Goal: Answer question/provide support

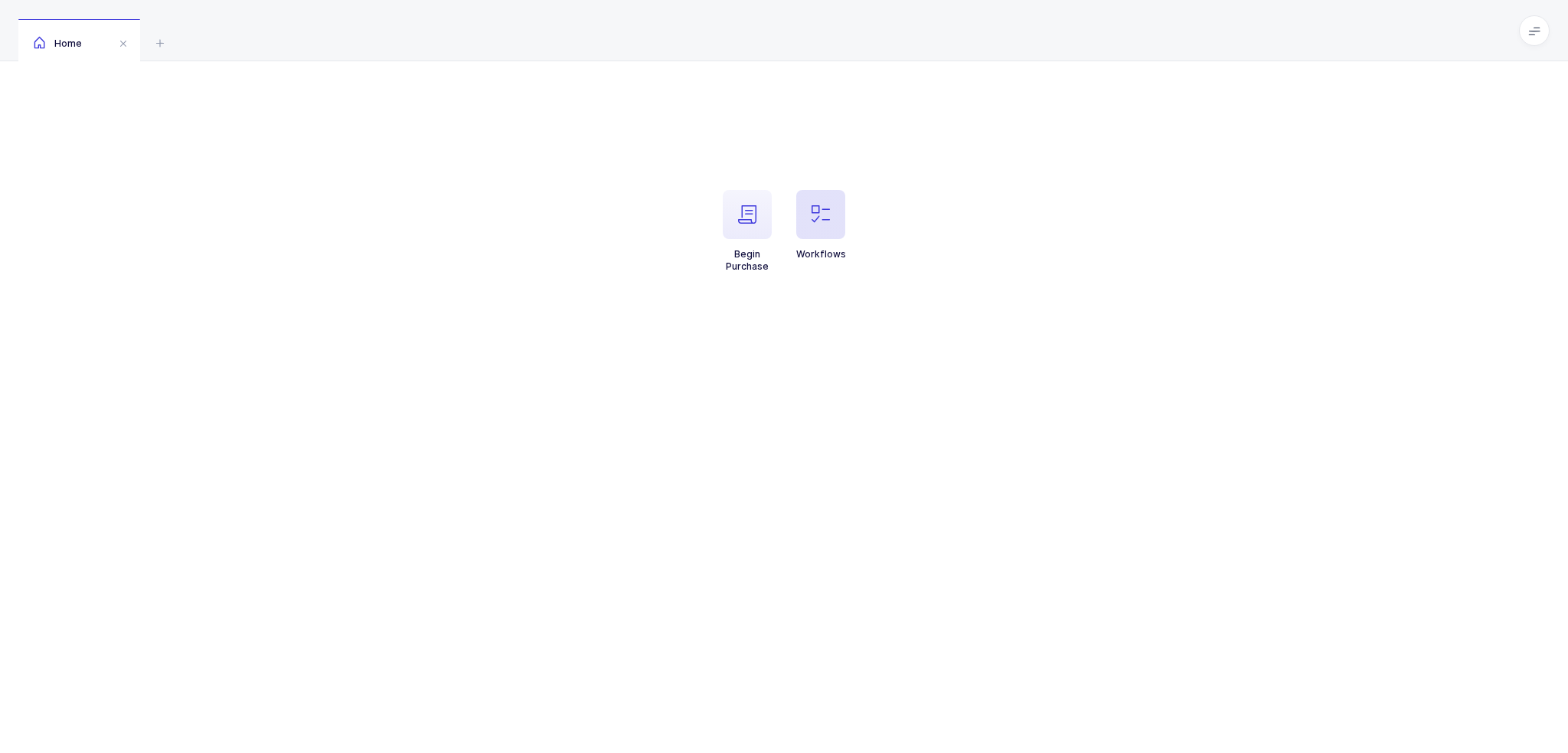
click at [820, 225] on span "button" at bounding box center [821, 214] width 49 height 49
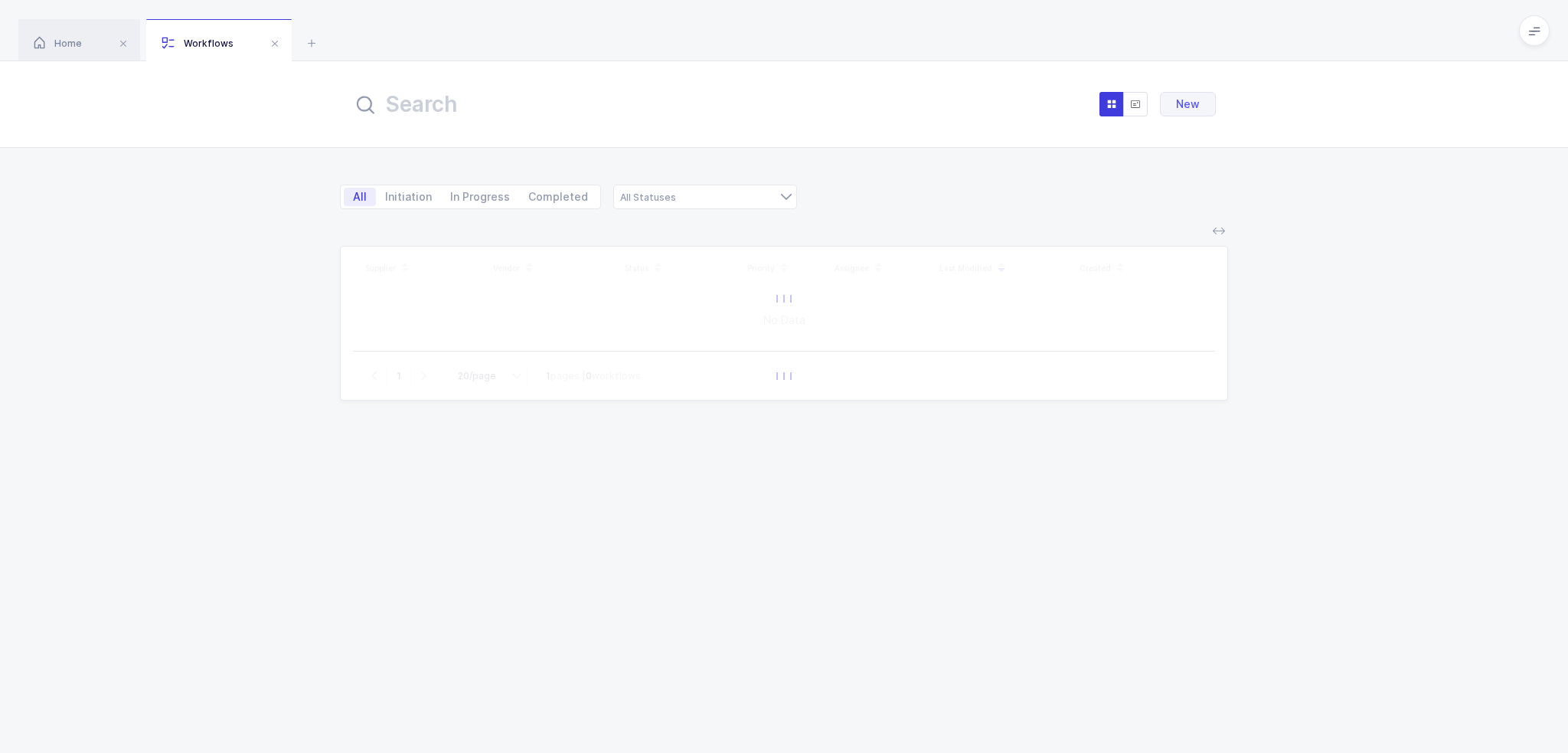
click at [539, 101] on input "text" at bounding box center [521, 103] width 337 height 37
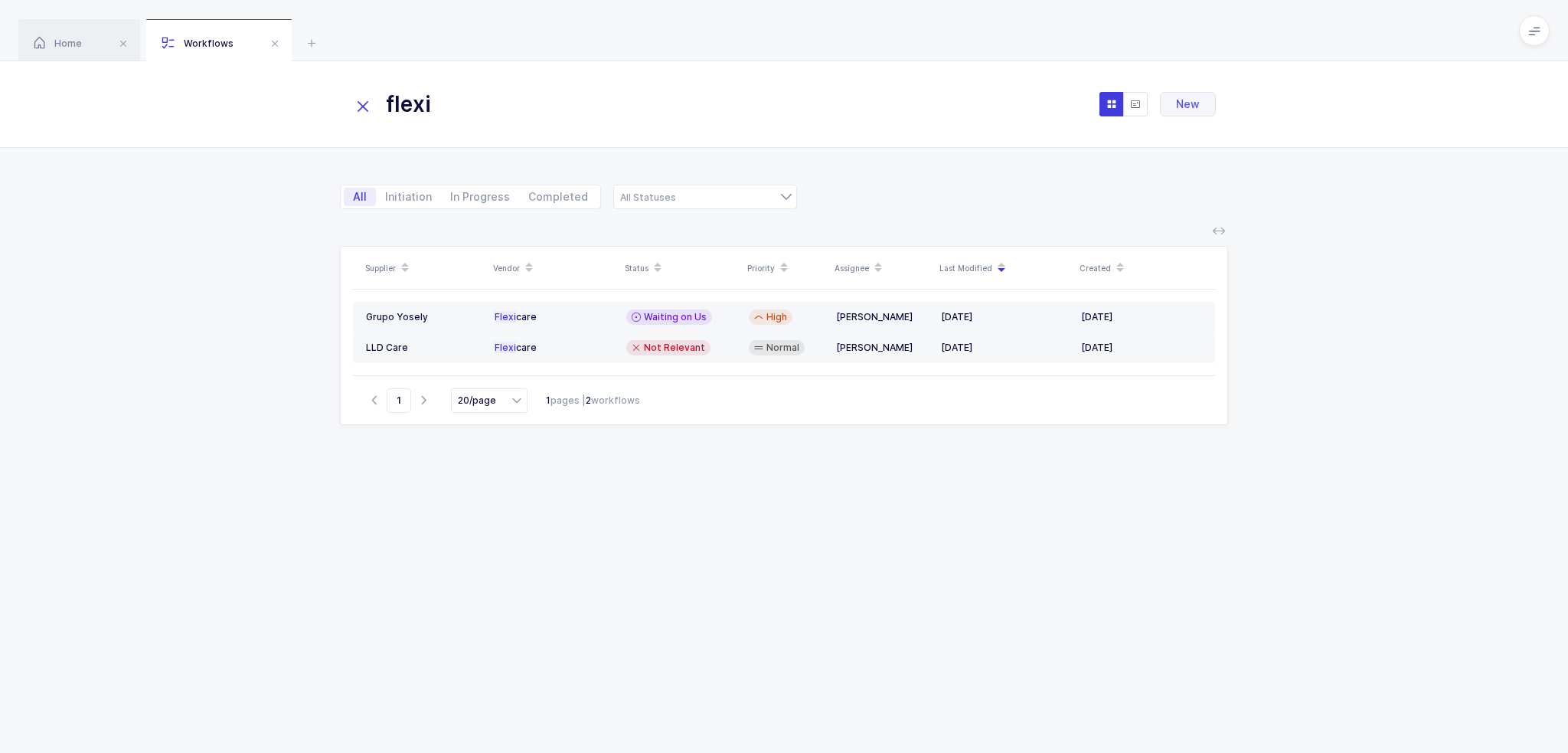
type input "flexi"
click at [673, 318] on span "Waiting on Us" at bounding box center [675, 318] width 63 height 13
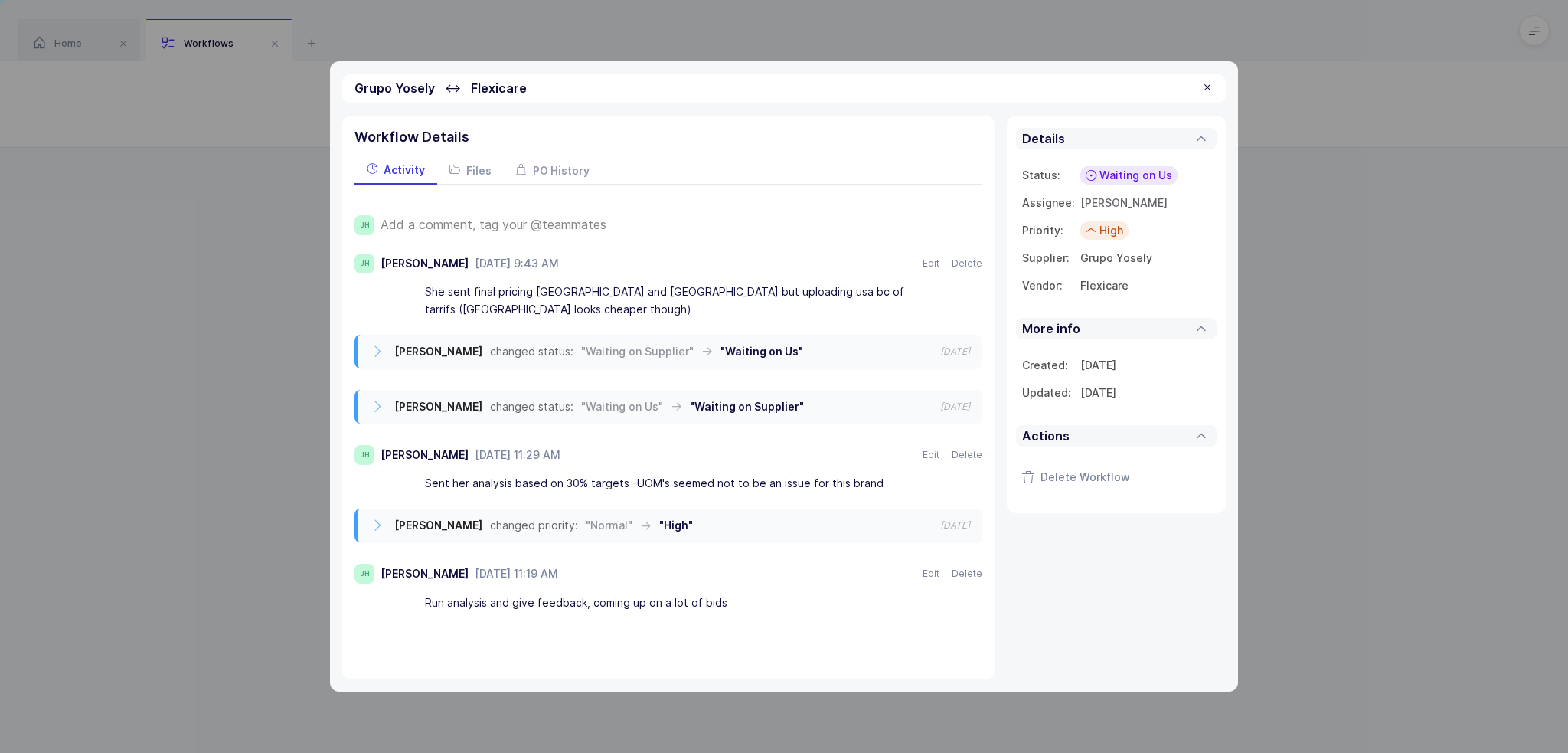
click at [550, 215] on div "Add a comment, tag your @teammates" at bounding box center [681, 225] width 601 height 20
click at [551, 223] on span "Add a comment, tag your @teammates" at bounding box center [493, 224] width 226 height 13
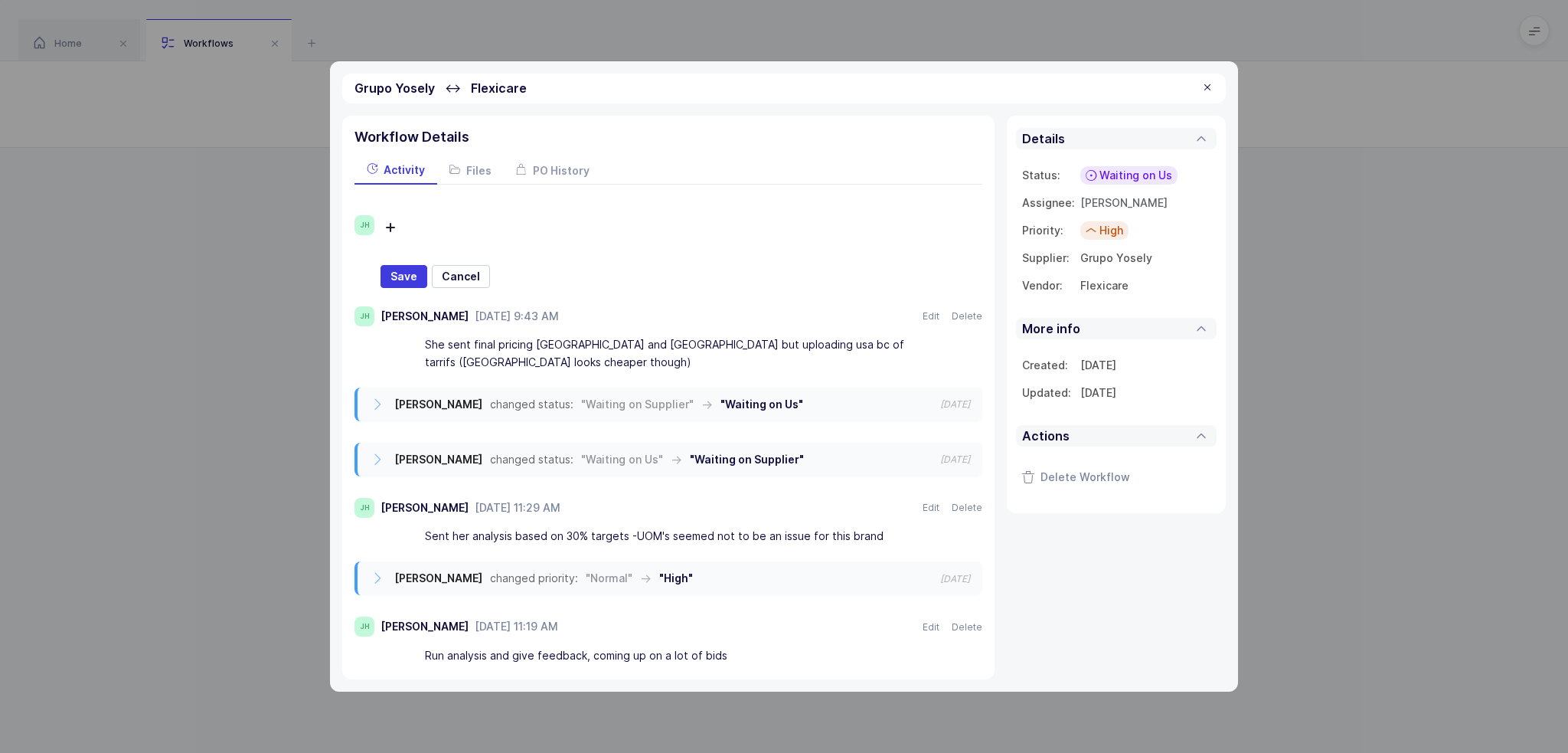
click at [475, 231] on div at bounding box center [670, 228] width 498 height 26
click at [377, 215] on div "JH Gave here feedback Nothing found Text Heading Quote Warning Delimiter List T…" at bounding box center [668, 251] width 628 height 73
click at [542, 233] on div "Gave here feedback" at bounding box center [670, 228] width 498 height 26
click at [413, 224] on icon at bounding box center [409, 228] width 18 height 18
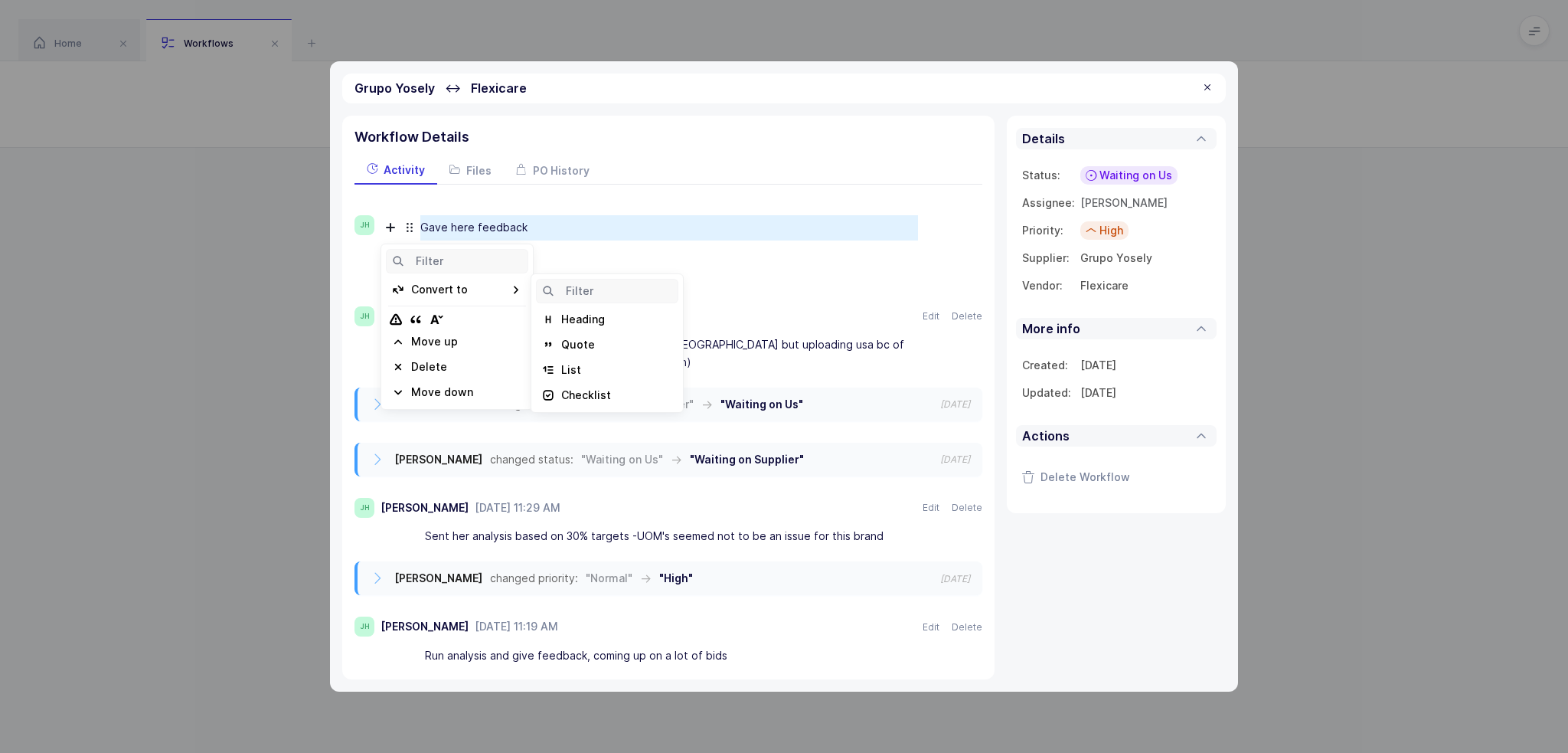
click at [407, 225] on icon at bounding box center [409, 228] width 18 height 18
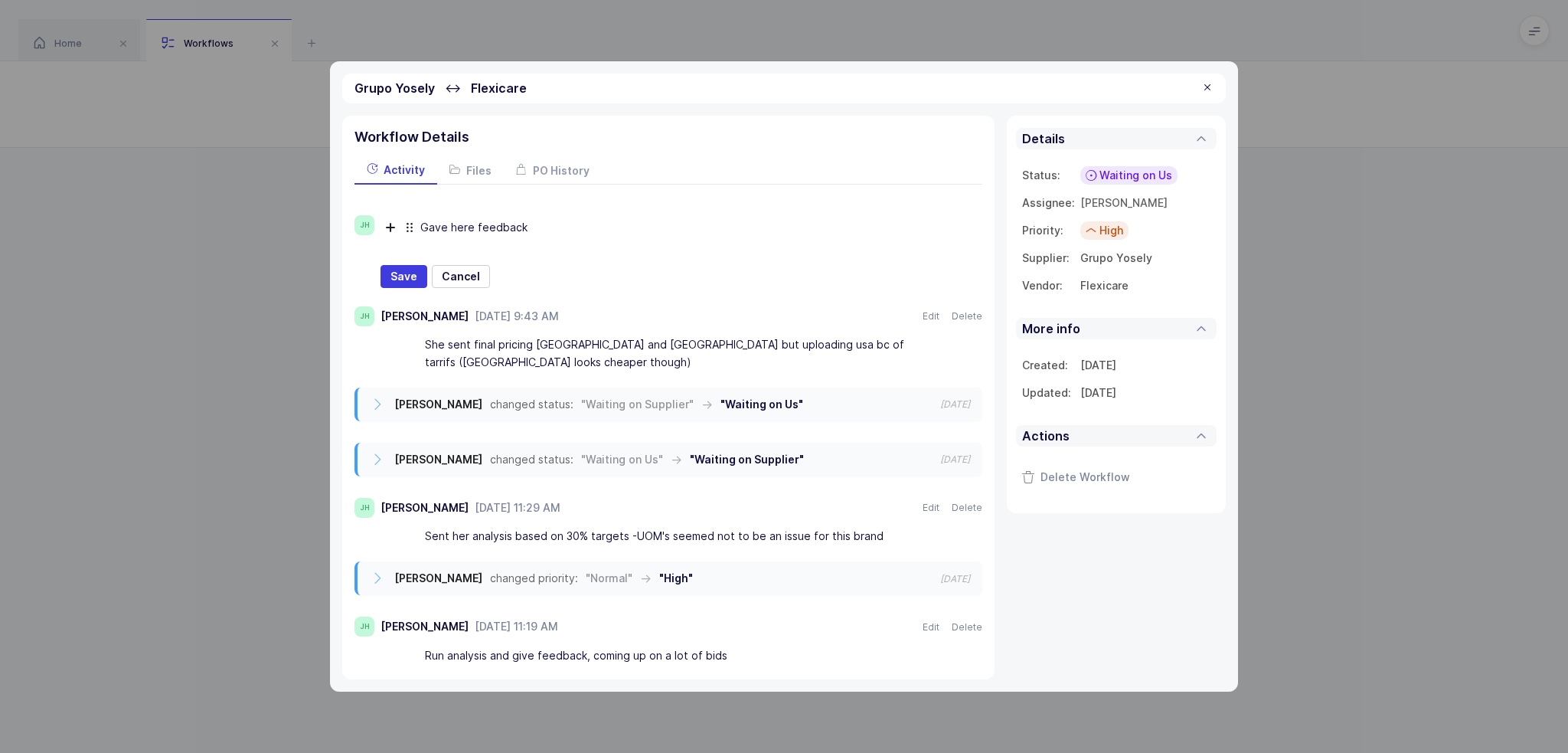
click at [407, 225] on icon at bounding box center [409, 228] width 18 height 18
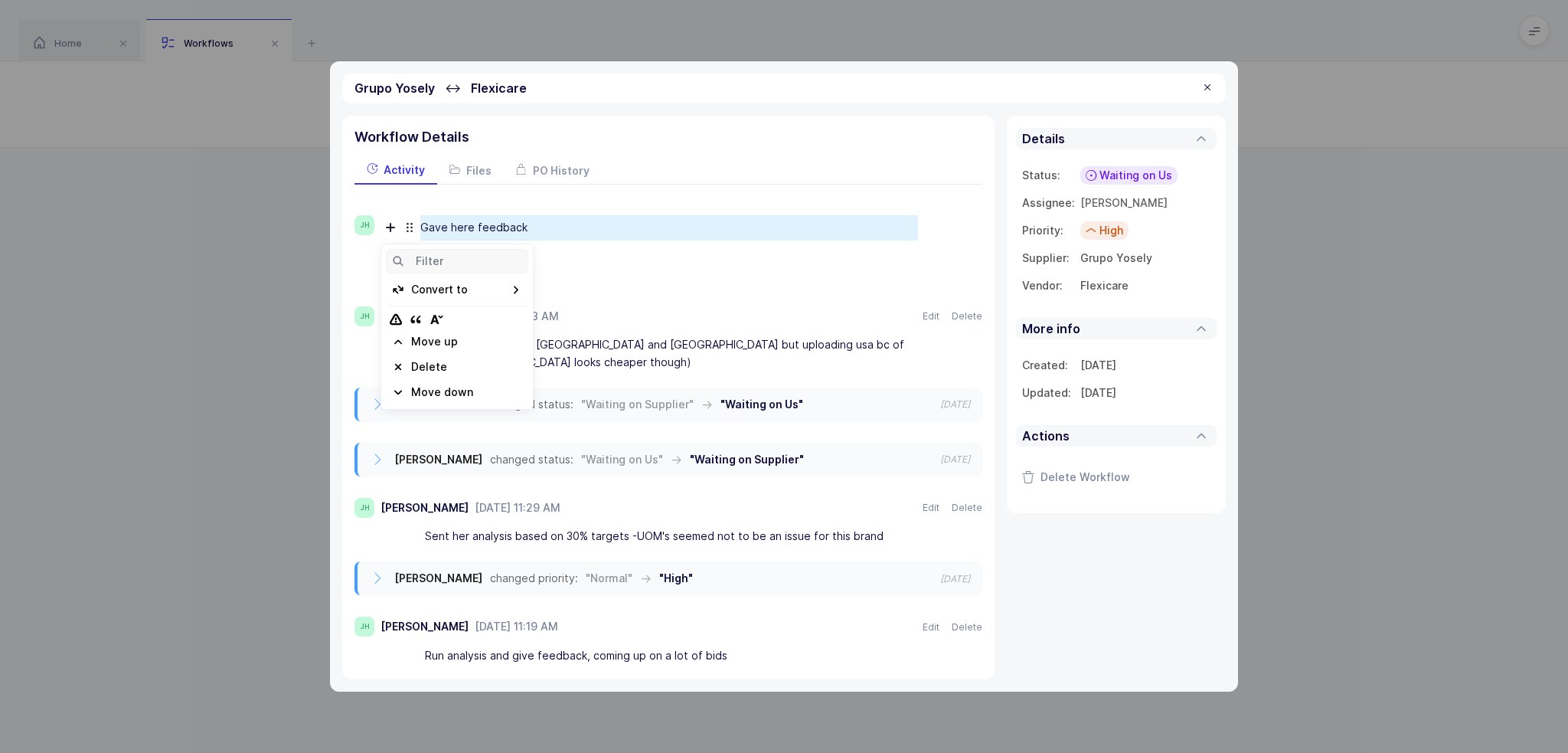
click at [457, 394] on div "Move down" at bounding box center [441, 391] width 62 height 15
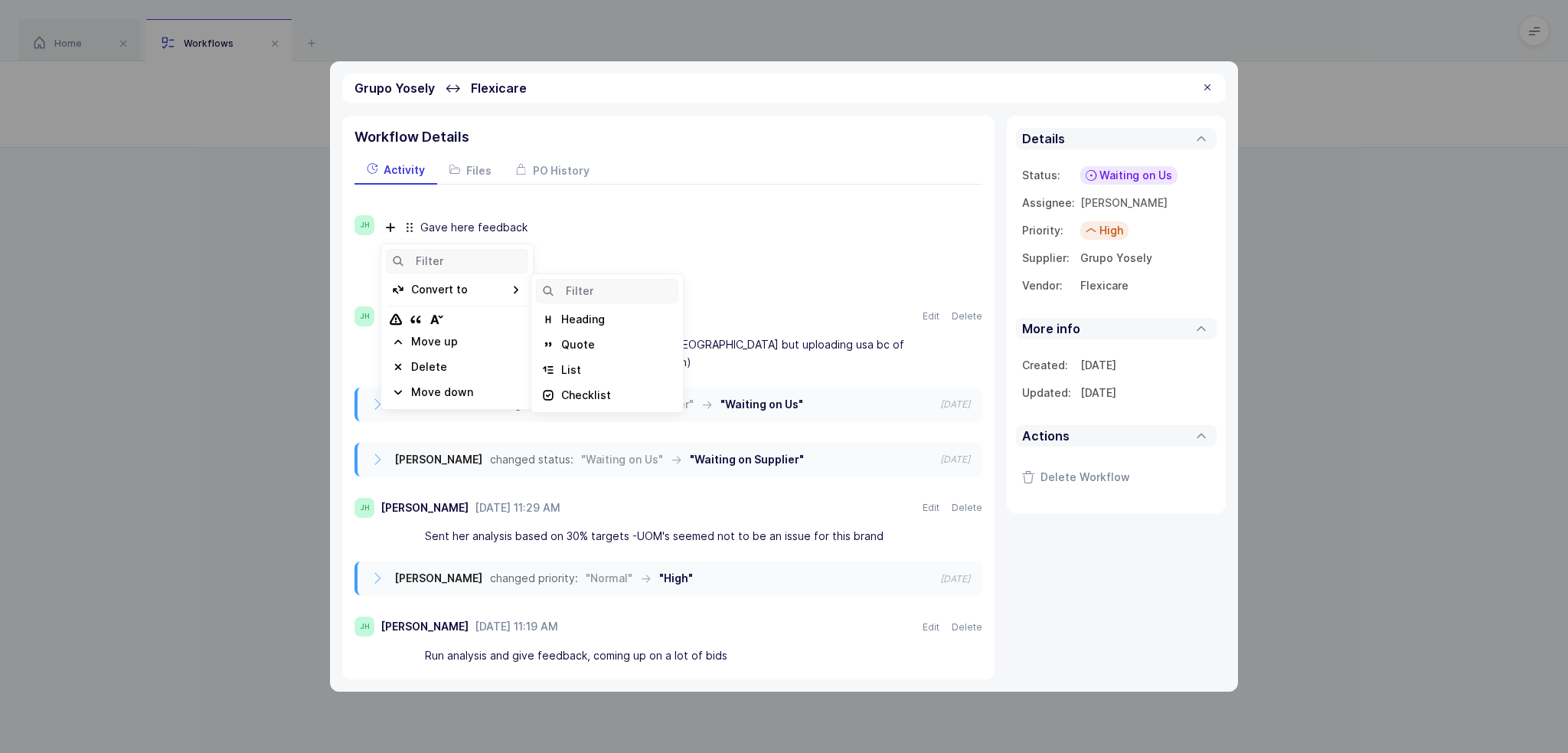
click at [559, 230] on div "Gave here feedback" at bounding box center [670, 228] width 498 height 26
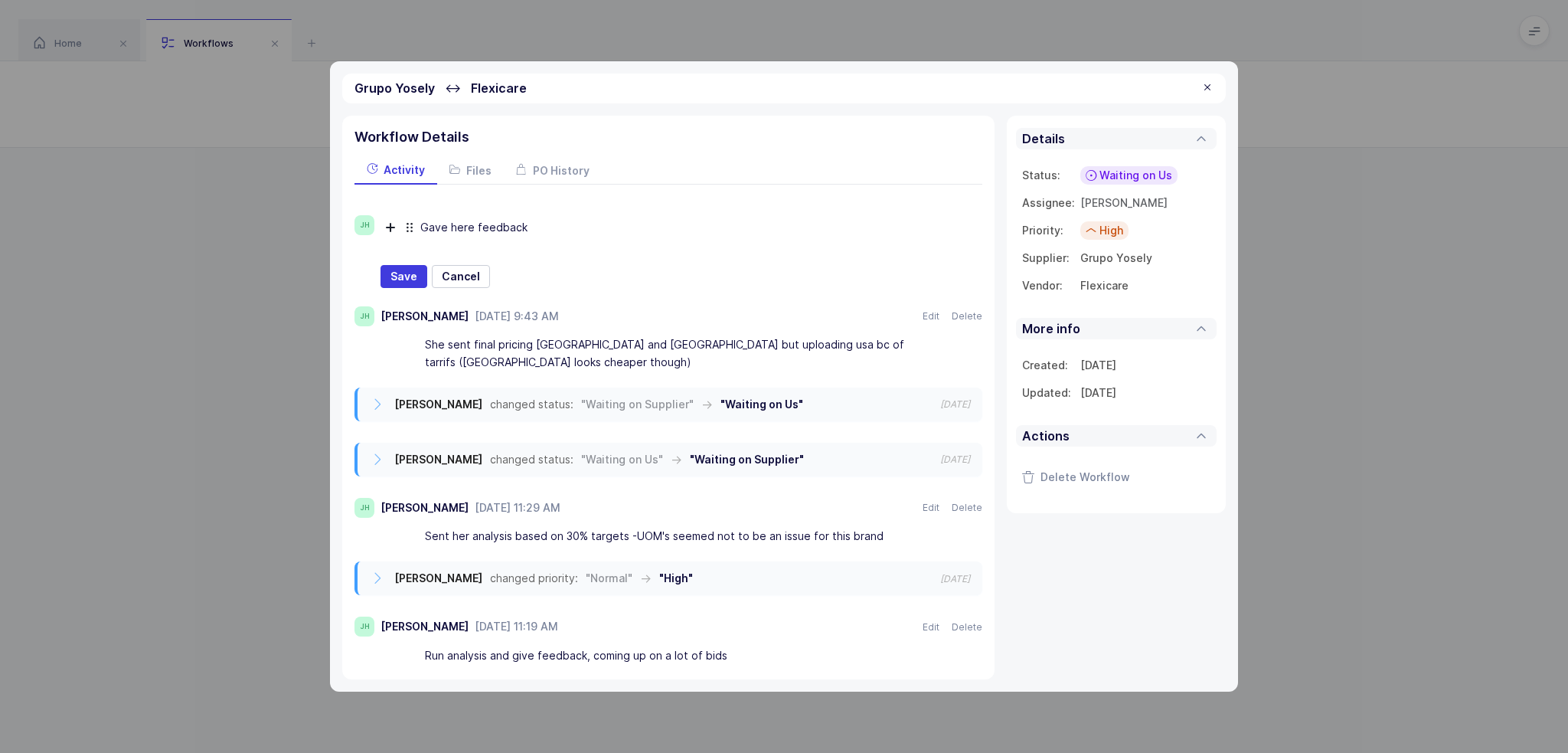
click at [585, 220] on div "Gave here feedback" at bounding box center [670, 228] width 498 height 26
click at [600, 443] on div "Joey Husney changed status: "Waiting on Us" → "Waiting on Supplier" 2025-07-31" at bounding box center [670, 459] width 625 height 33
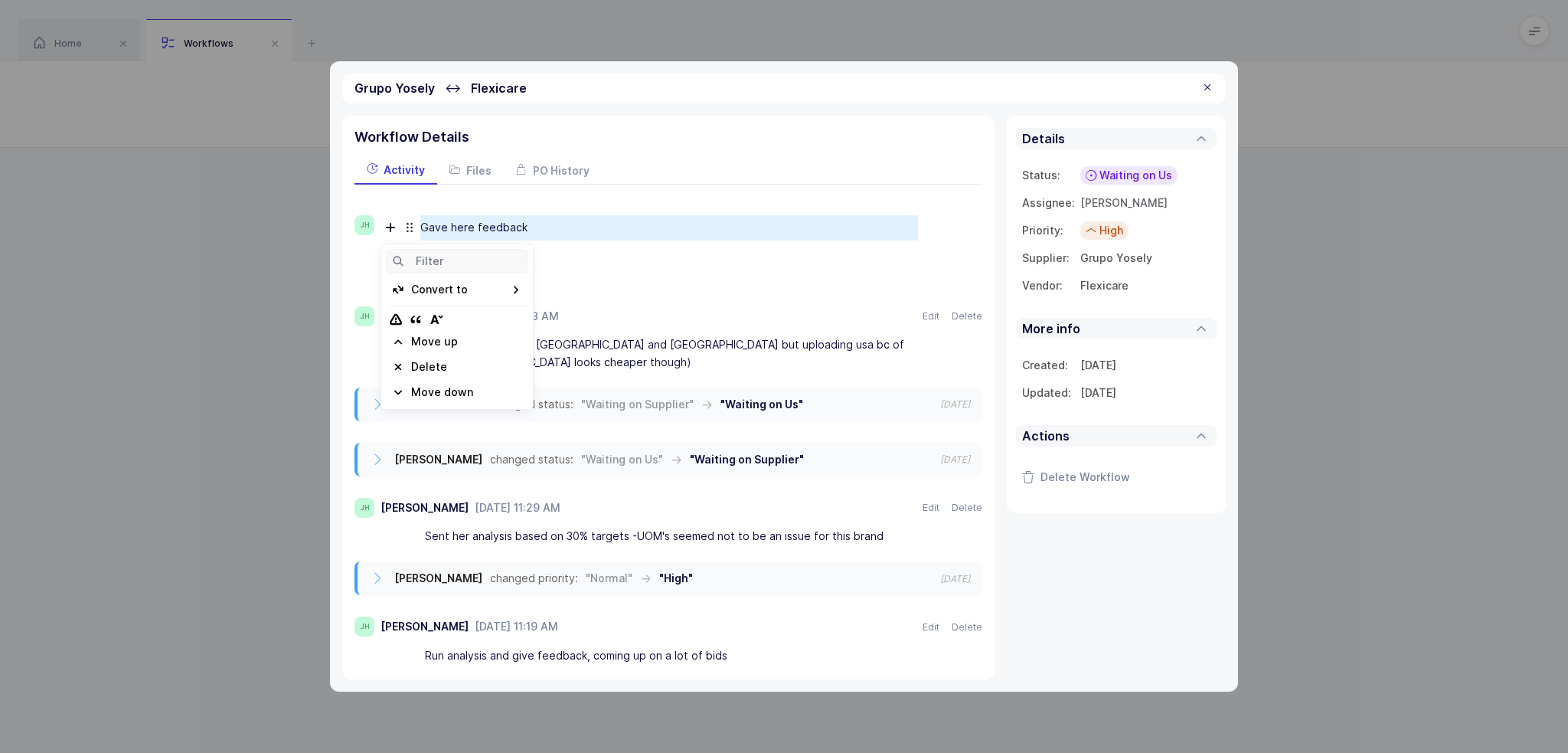
click at [410, 226] on icon at bounding box center [409, 228] width 18 height 18
click at [441, 263] on input at bounding box center [470, 261] width 111 height 20
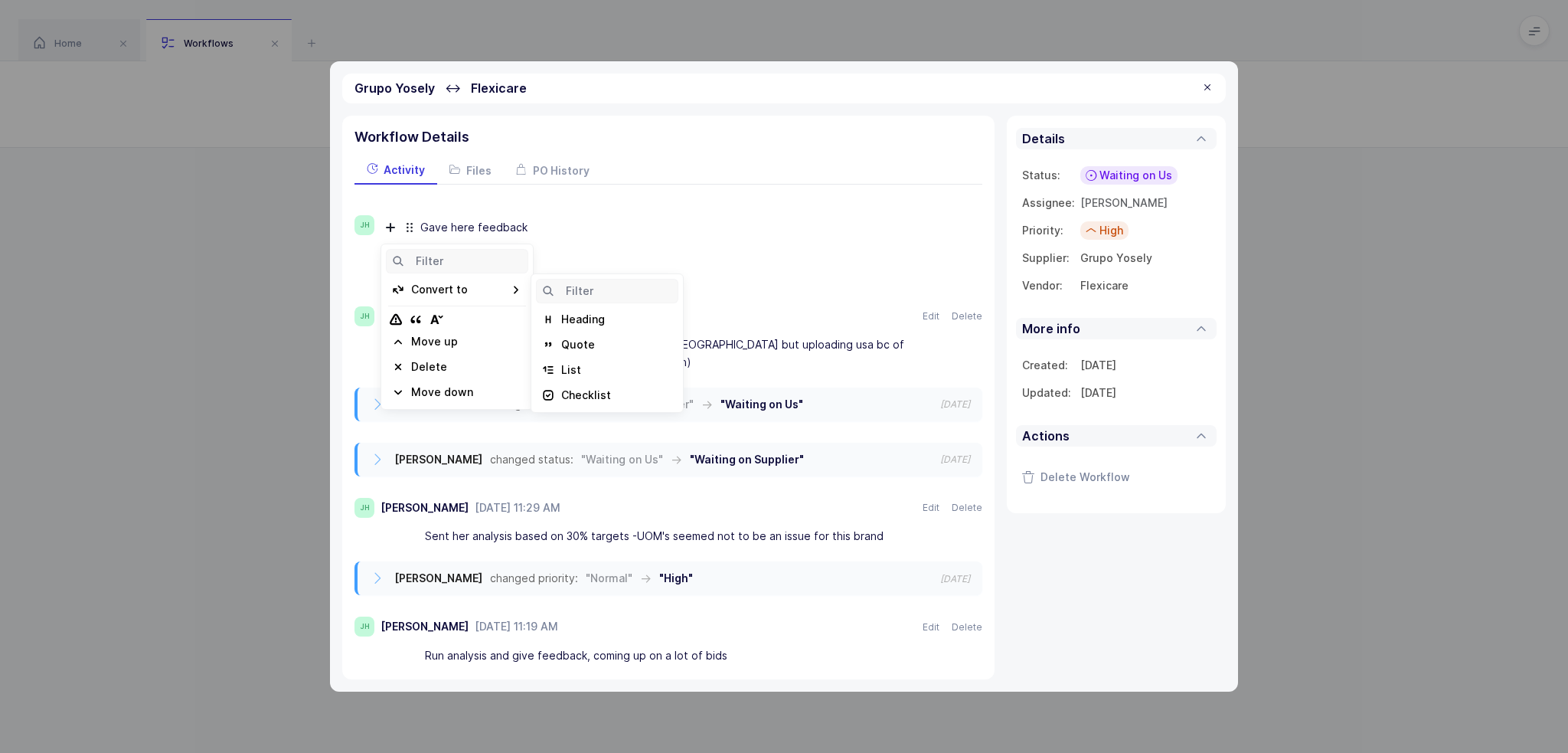
click at [386, 229] on icon at bounding box center [390, 228] width 18 height 18
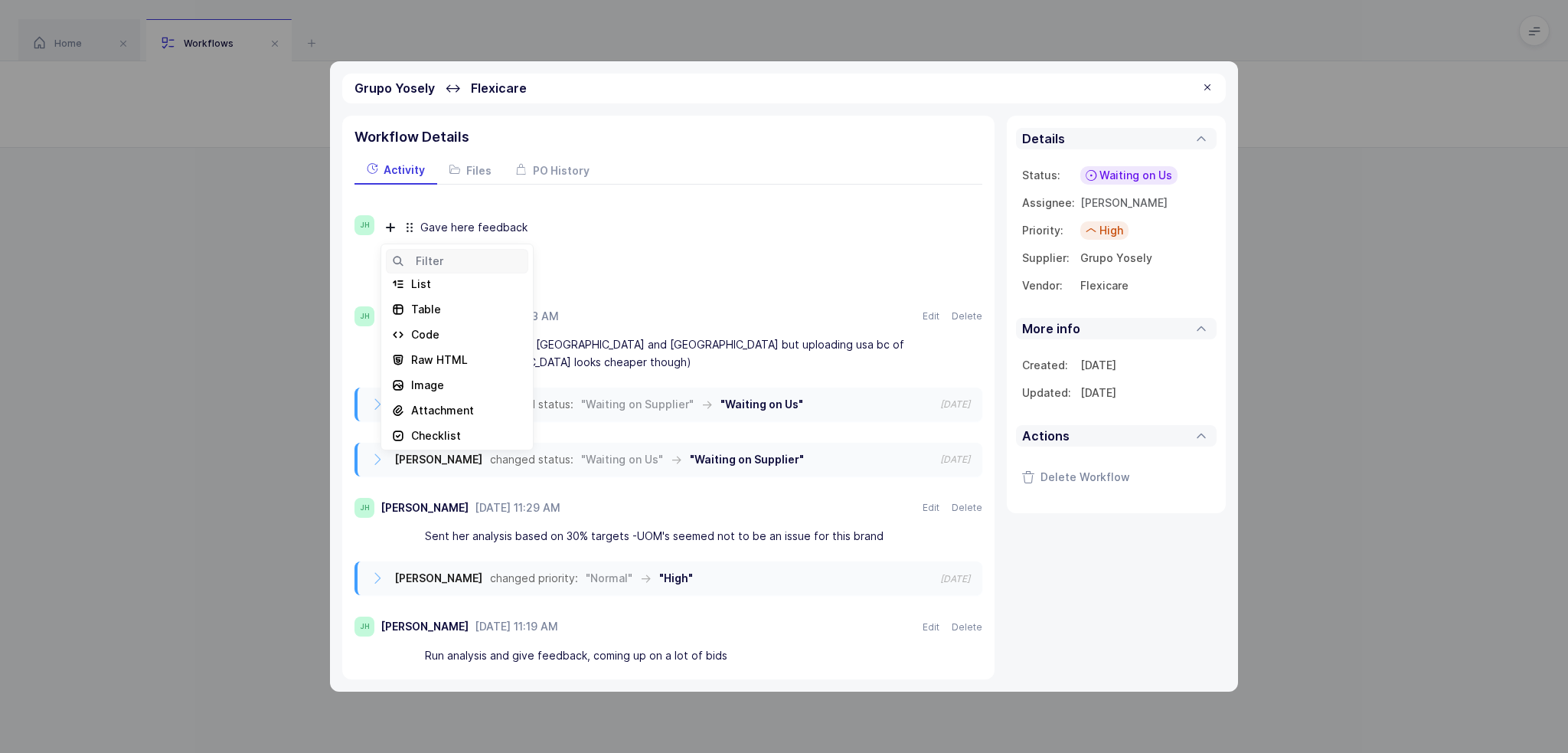
scroll to position [134, 0]
click at [453, 400] on div "Attachment" at bounding box center [442, 408] width 63 height 15
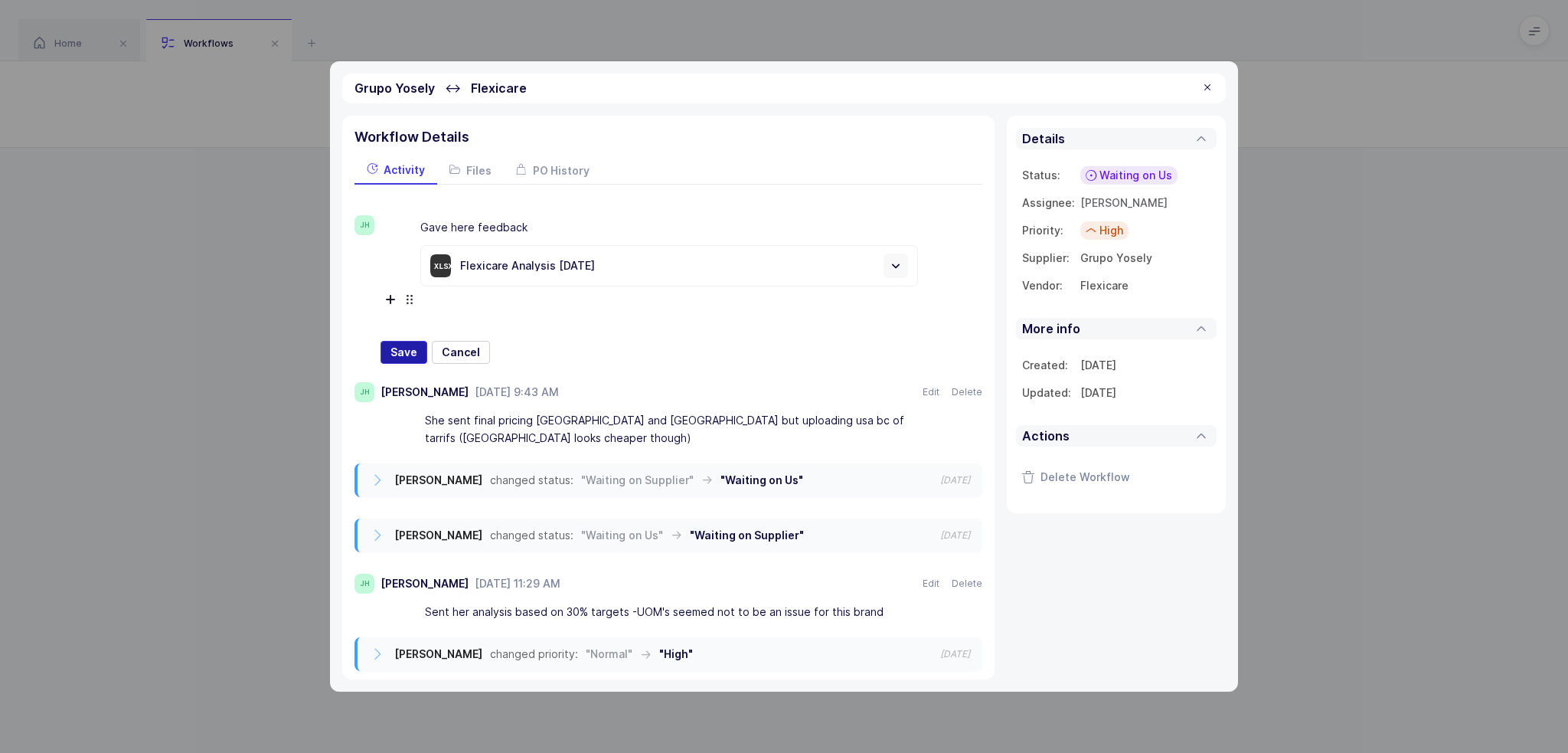
click at [417, 354] on button "Save" at bounding box center [404, 353] width 47 height 23
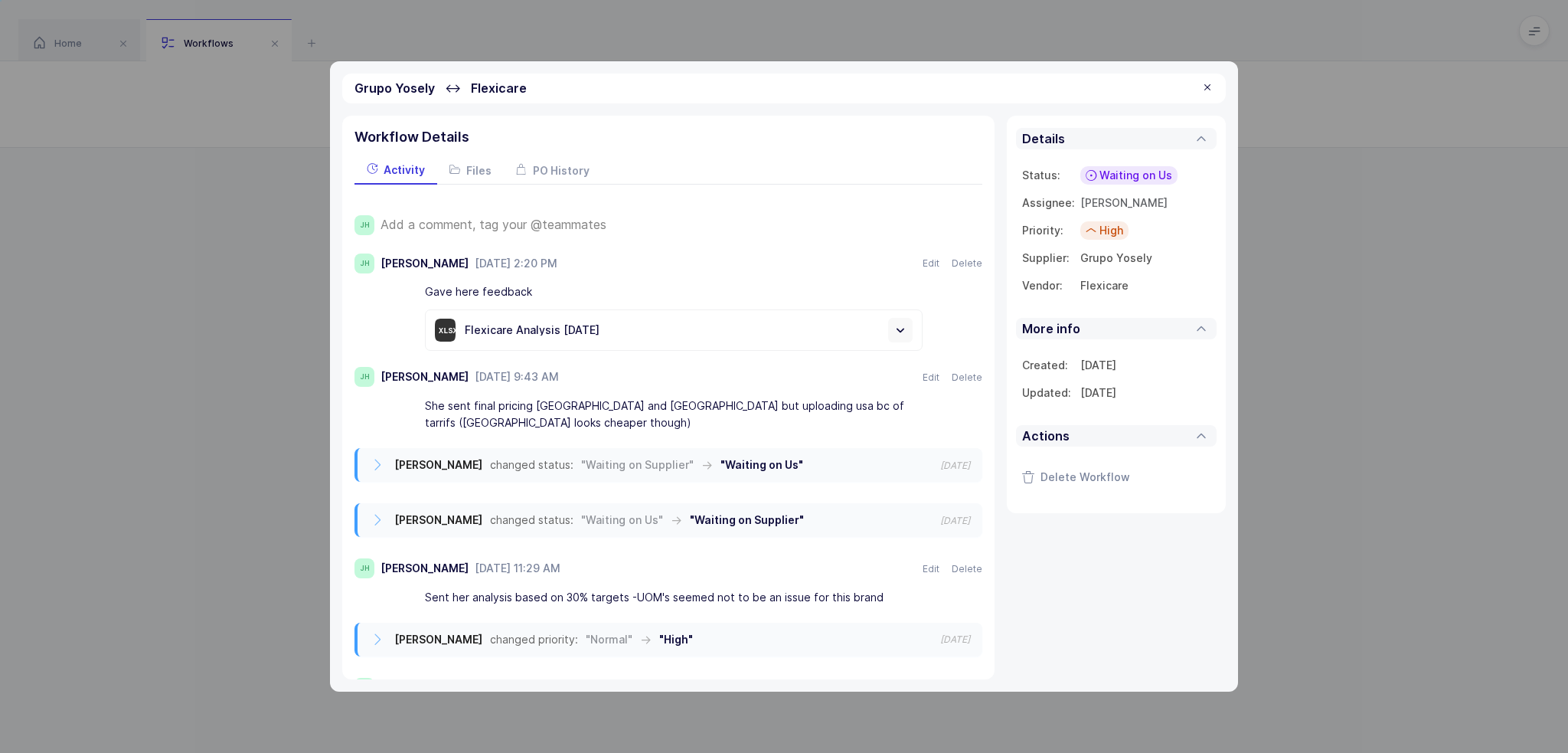
click at [1145, 180] on span "Waiting on Us" at bounding box center [1136, 175] width 73 height 15
click at [1139, 291] on span "Waiting on Supplier" at bounding box center [1106, 293] width 103 height 15
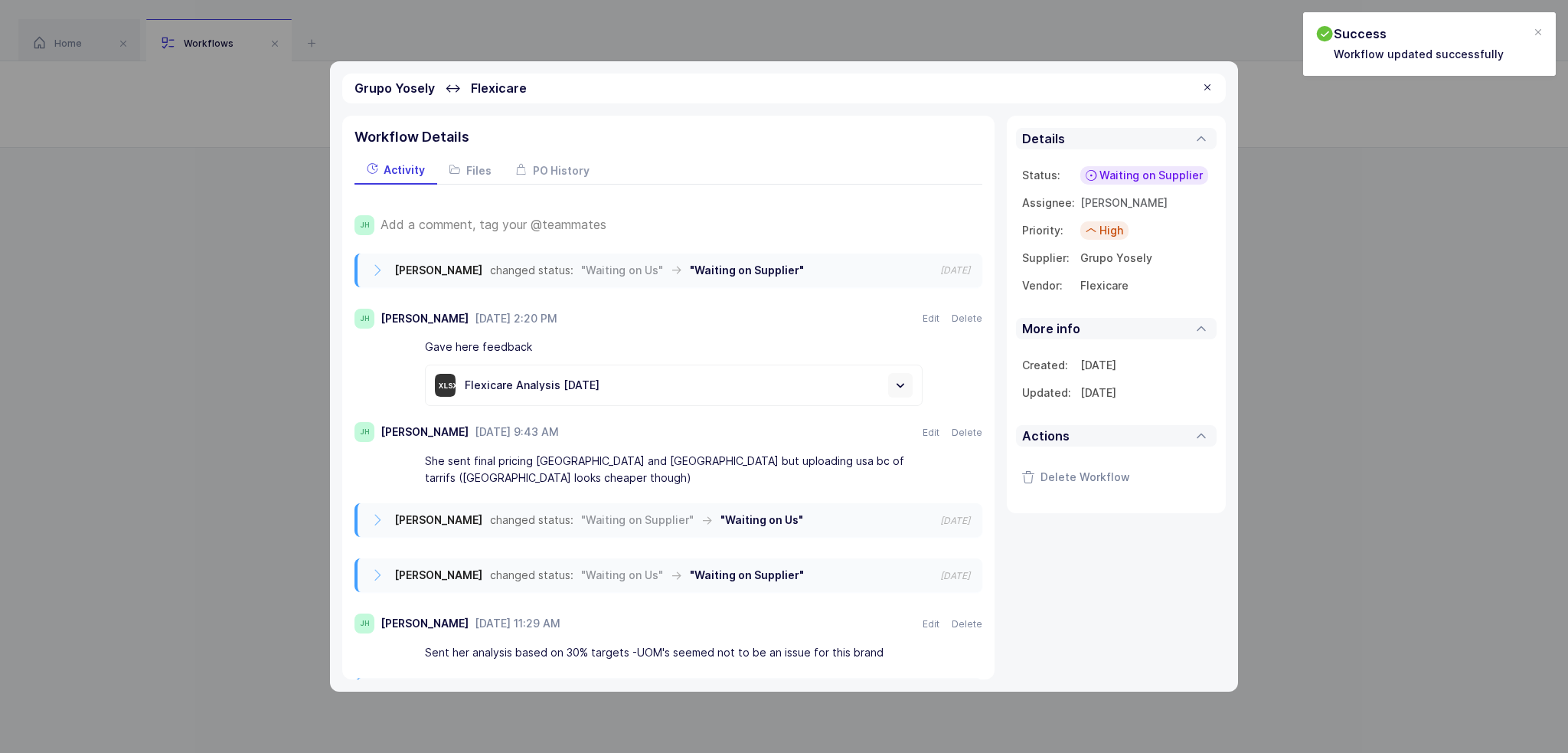
click at [1204, 85] on div at bounding box center [1207, 87] width 13 height 13
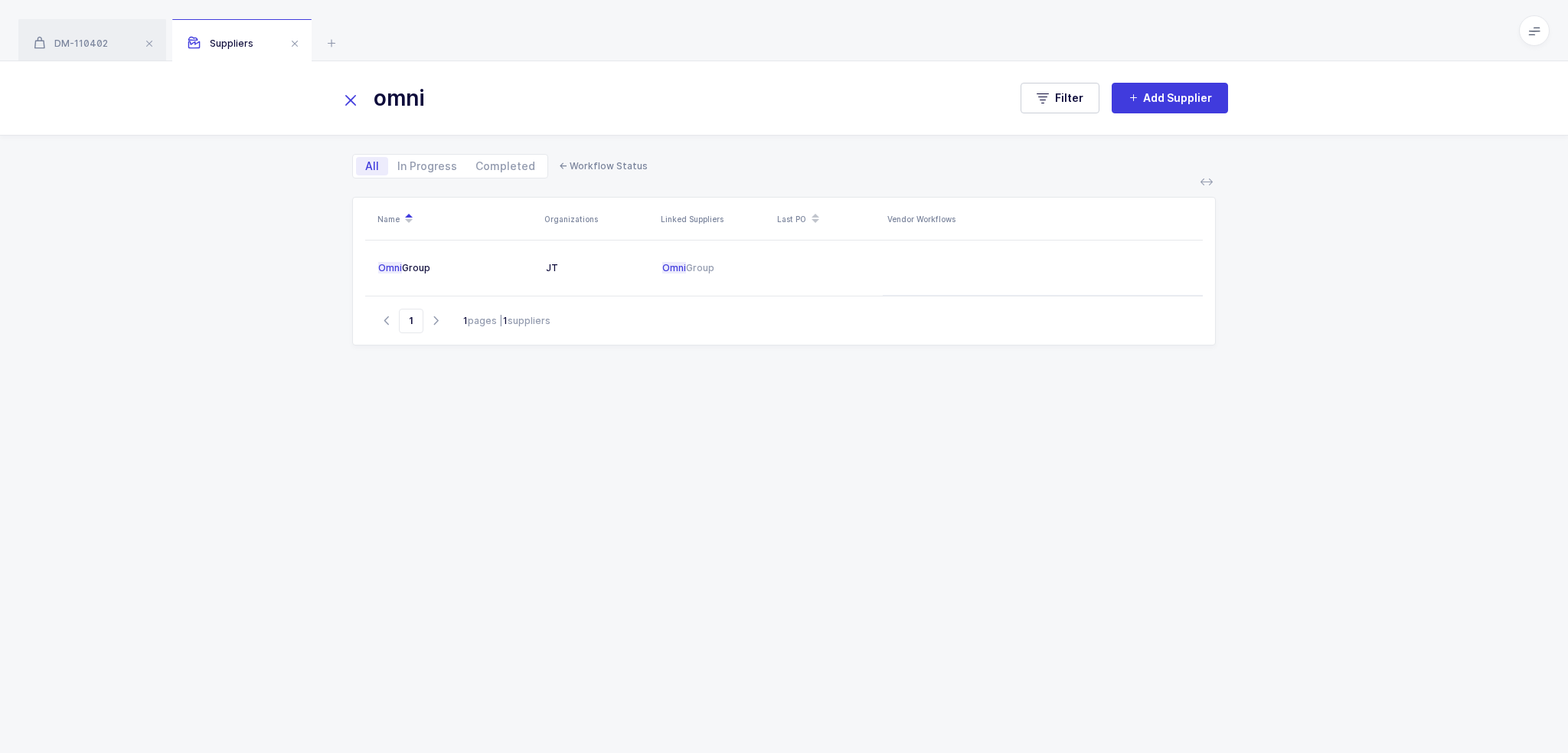
click at [851, 612] on div "Name Organizations Linked Suppliers Last PO Vendor Workflows Omni Group JT Omni…" at bounding box center [784, 456] width 864 height 519
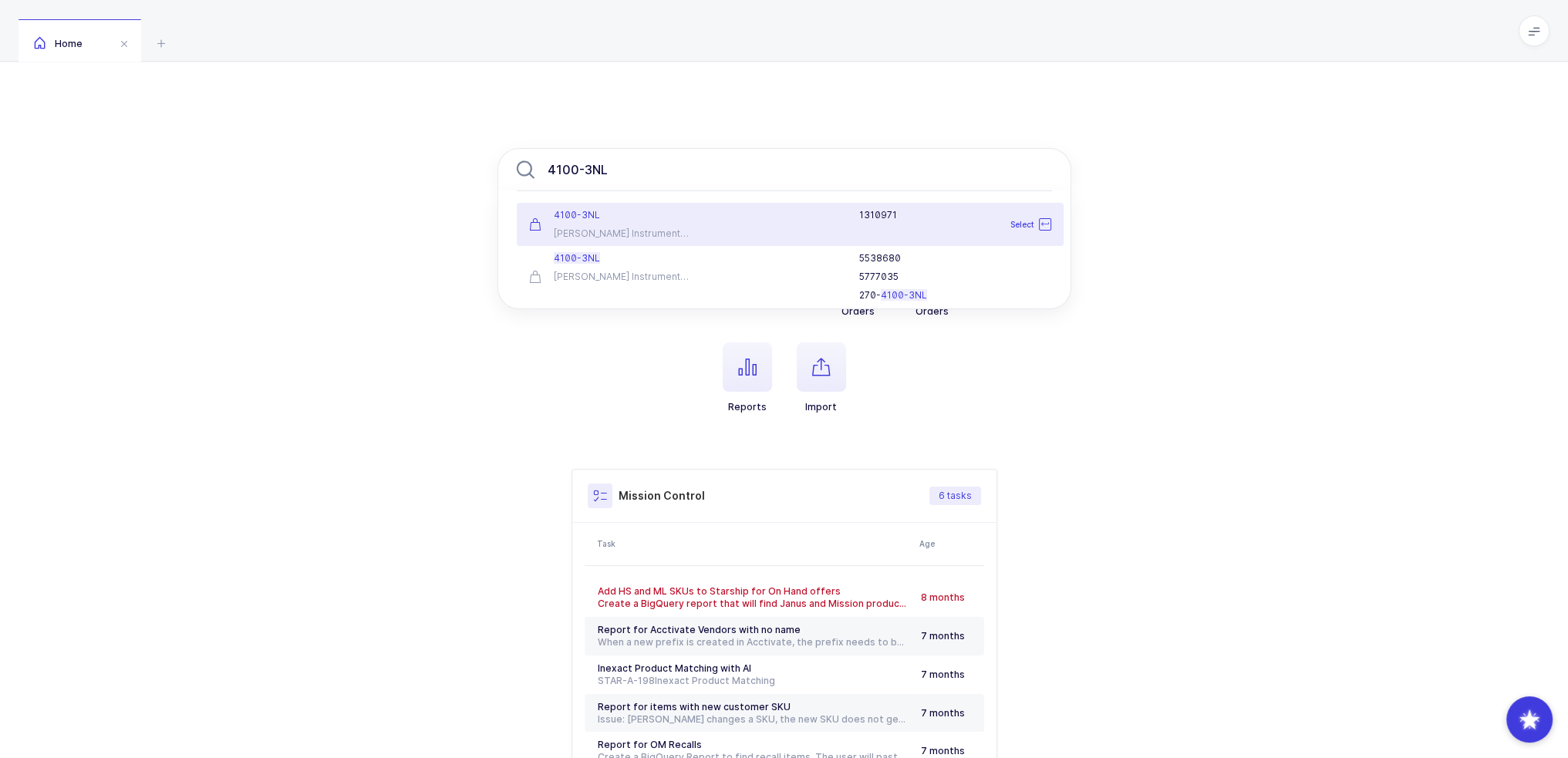
type input "4100-3NL"
click at [723, 222] on div "1310971" at bounding box center [880, 225] width 361 height 31
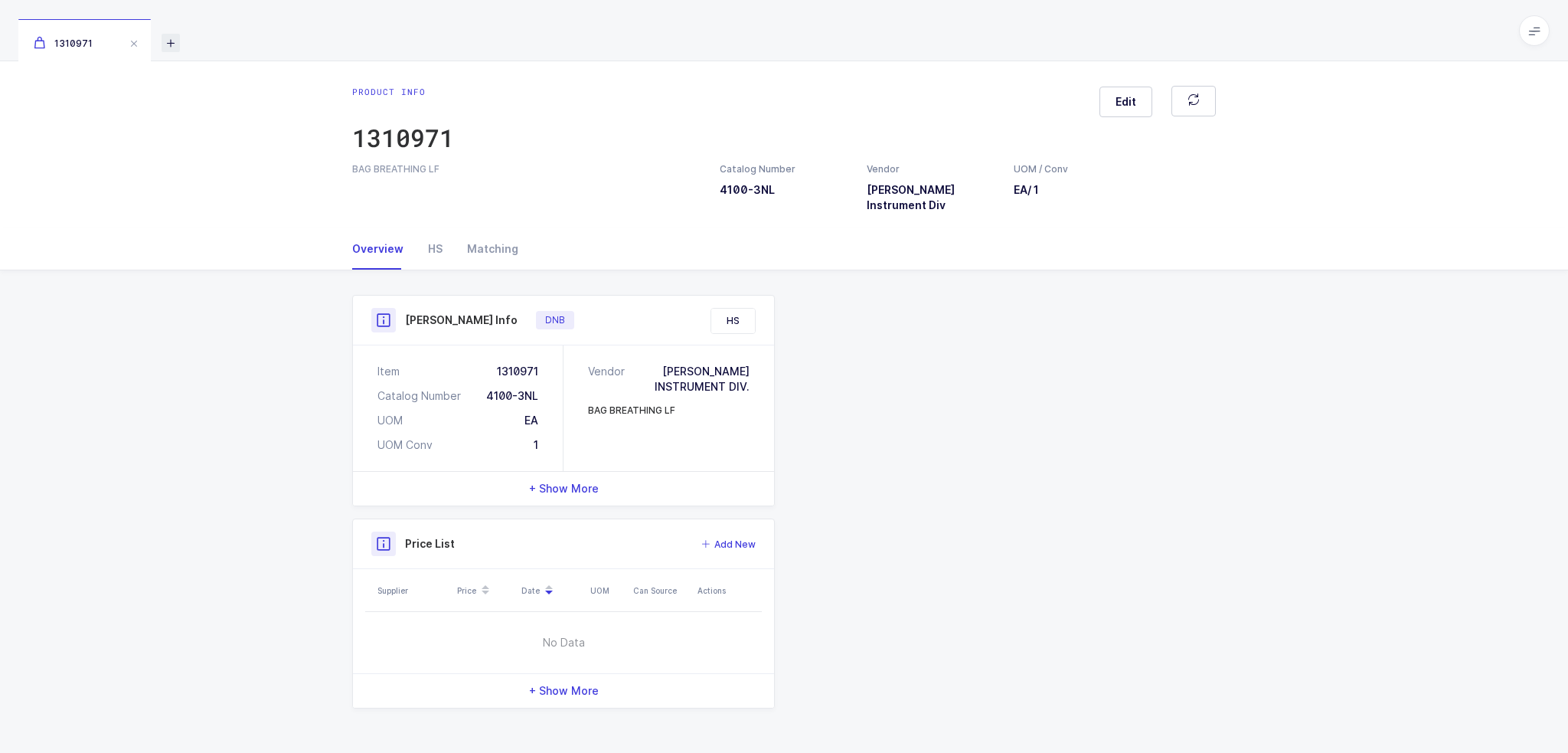
click at [169, 35] on icon at bounding box center [171, 42] width 18 height 18
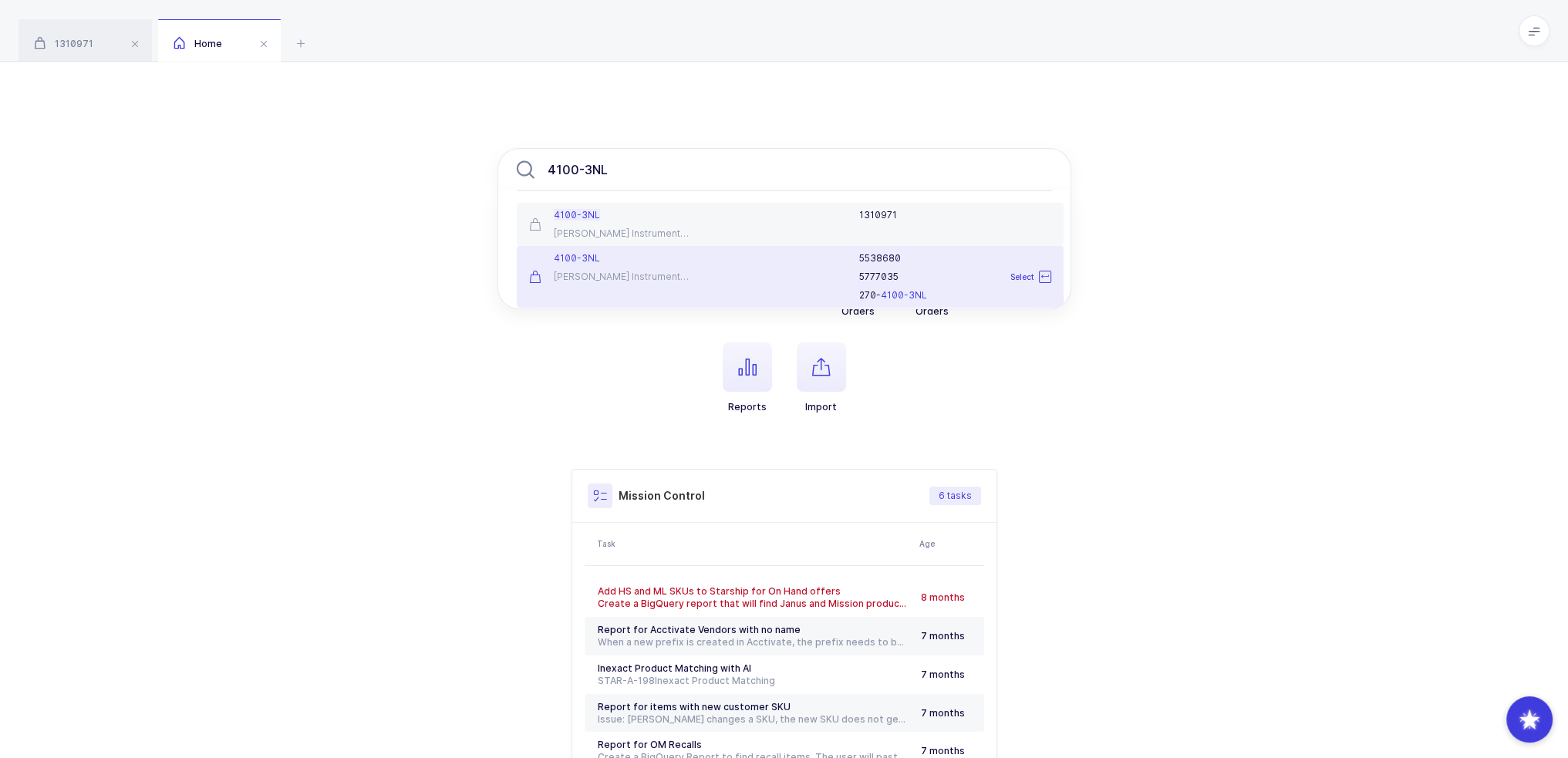
type input "4100-3NL"
click at [670, 283] on div "Porter Instrument Div" at bounding box center [610, 277] width 162 height 13
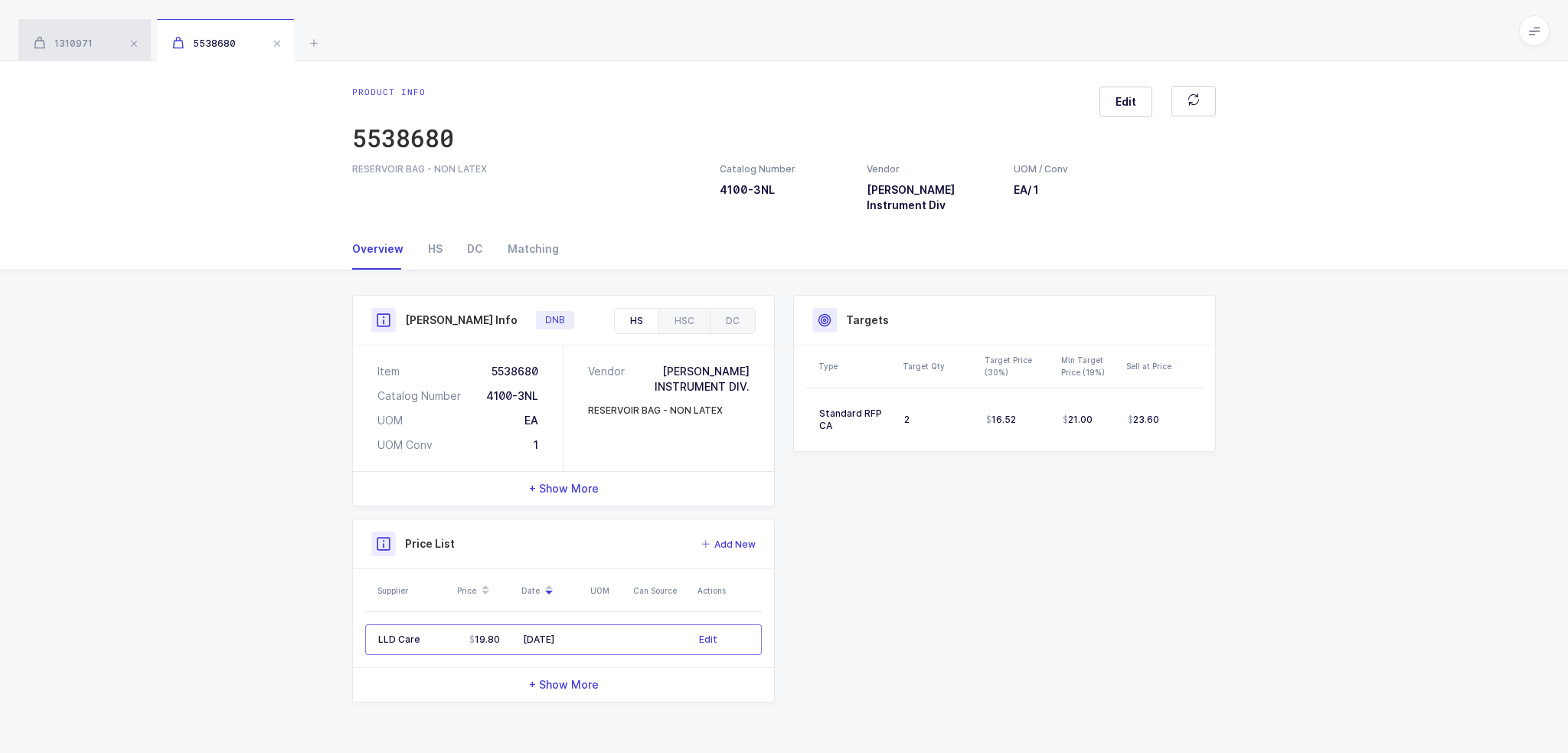
click at [95, 44] on div "1310971" at bounding box center [84, 40] width 132 height 43
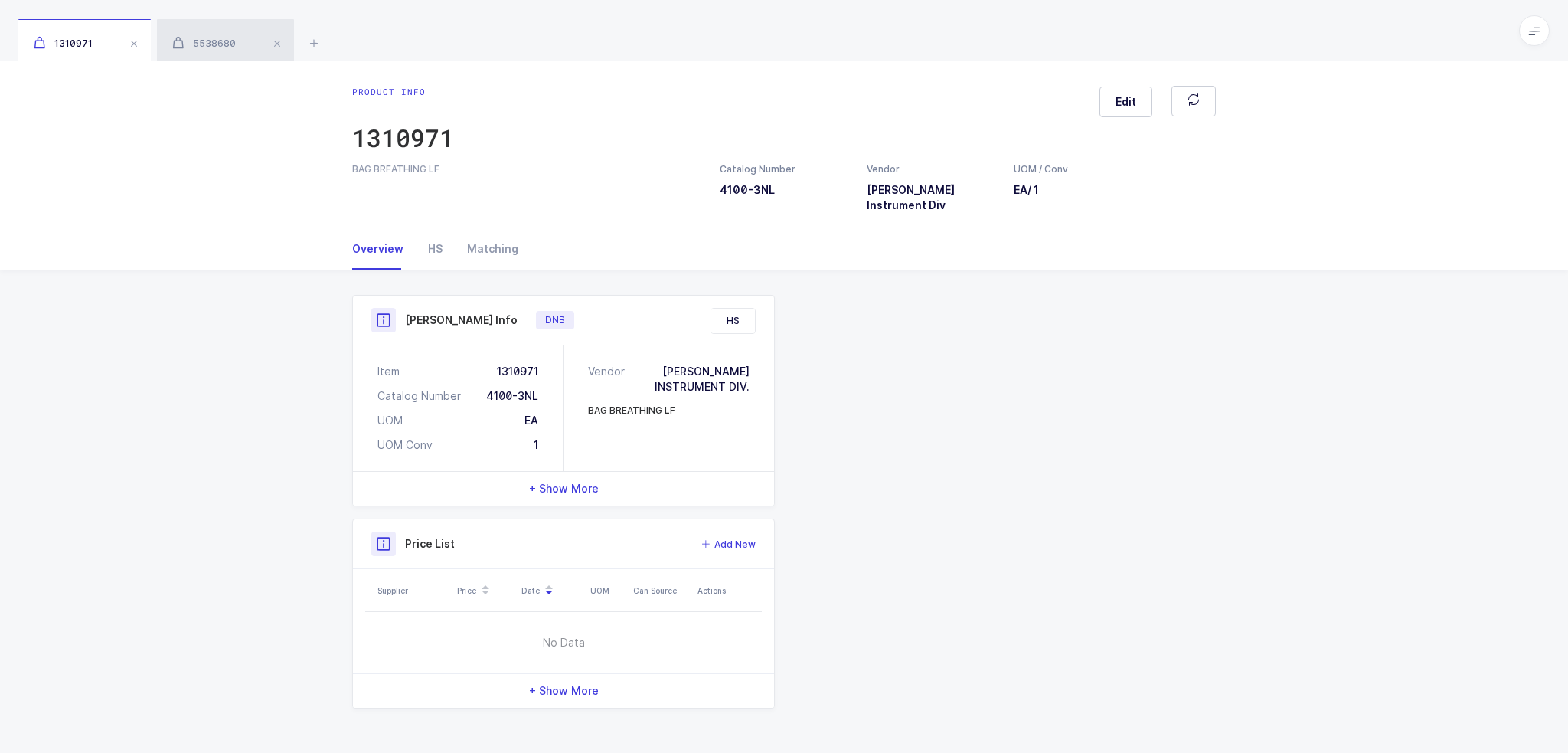
click at [204, 30] on div "5538680" at bounding box center [226, 40] width 137 height 43
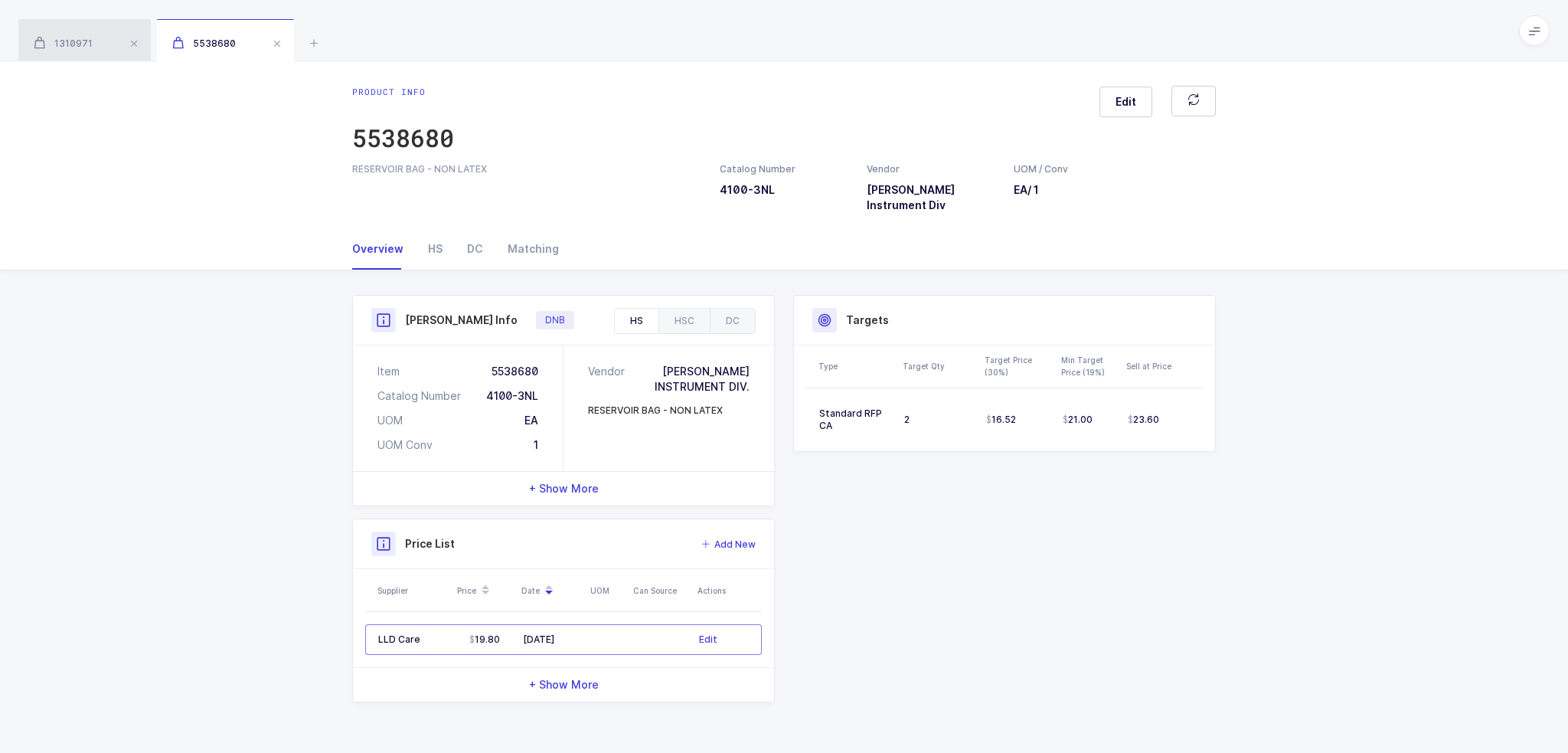
click at [67, 39] on span "1310971" at bounding box center [63, 43] width 59 height 12
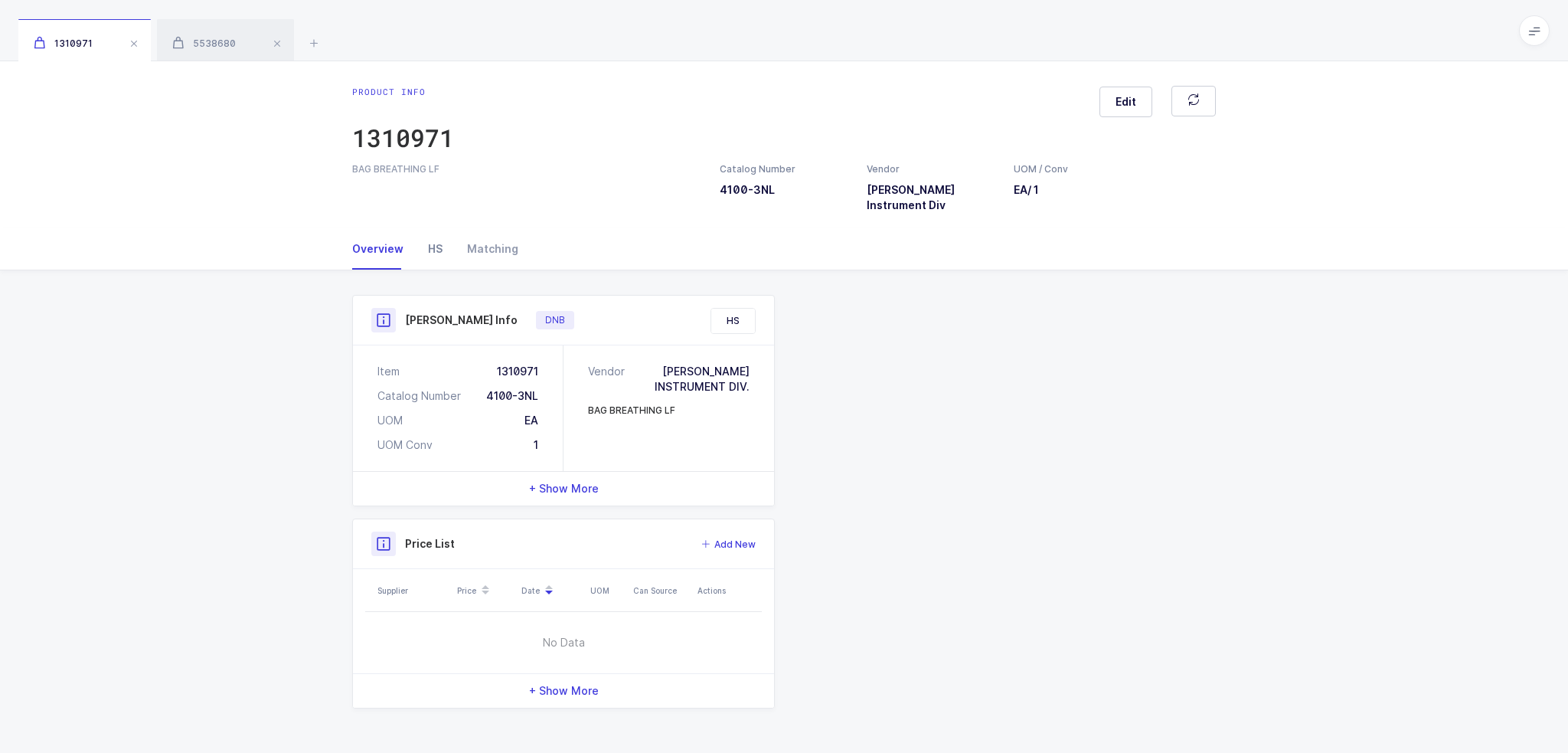
click at [435, 241] on div "HS" at bounding box center [434, 249] width 39 height 41
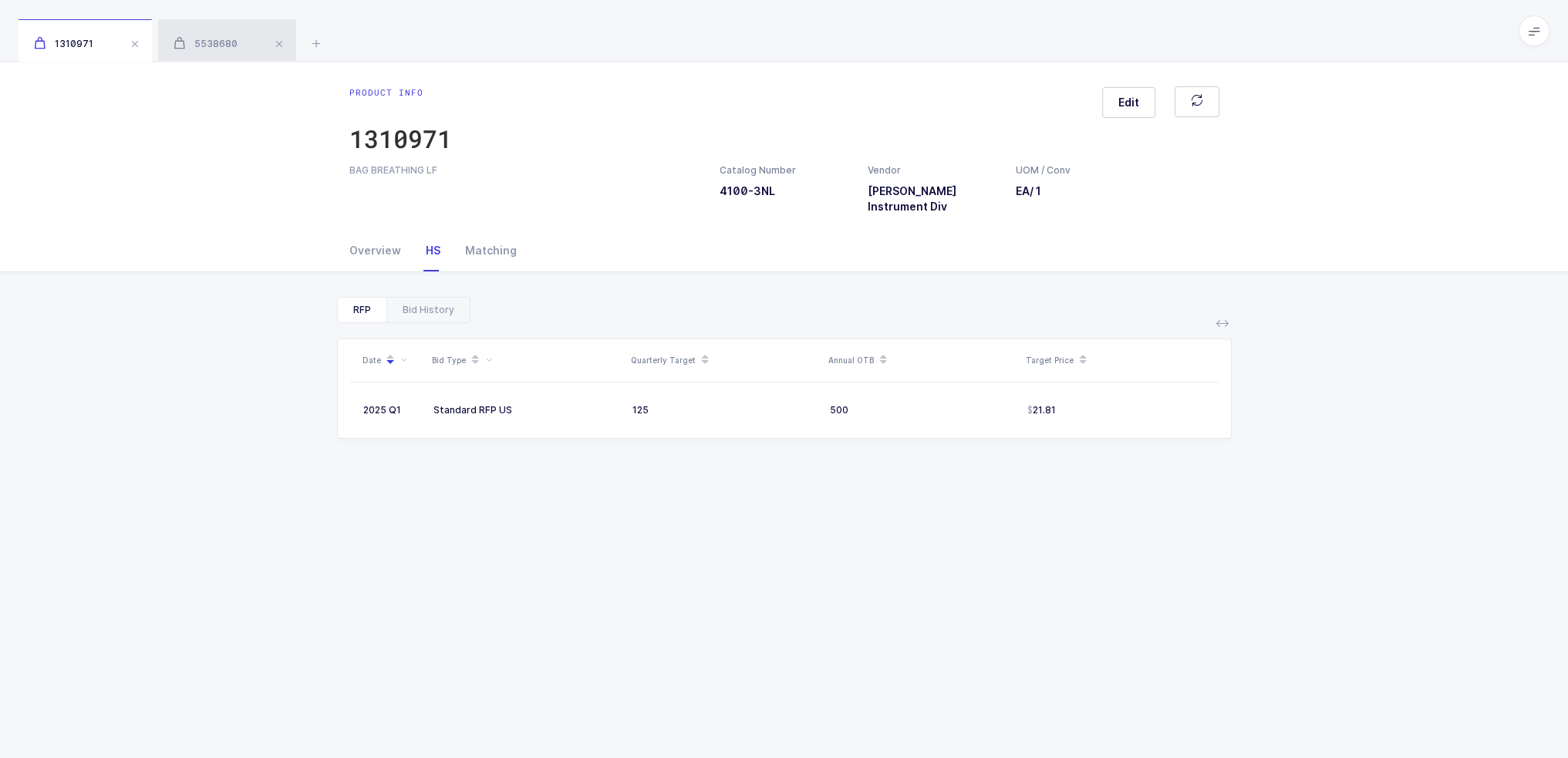
click at [219, 40] on span "5538680" at bounding box center [206, 43] width 64 height 12
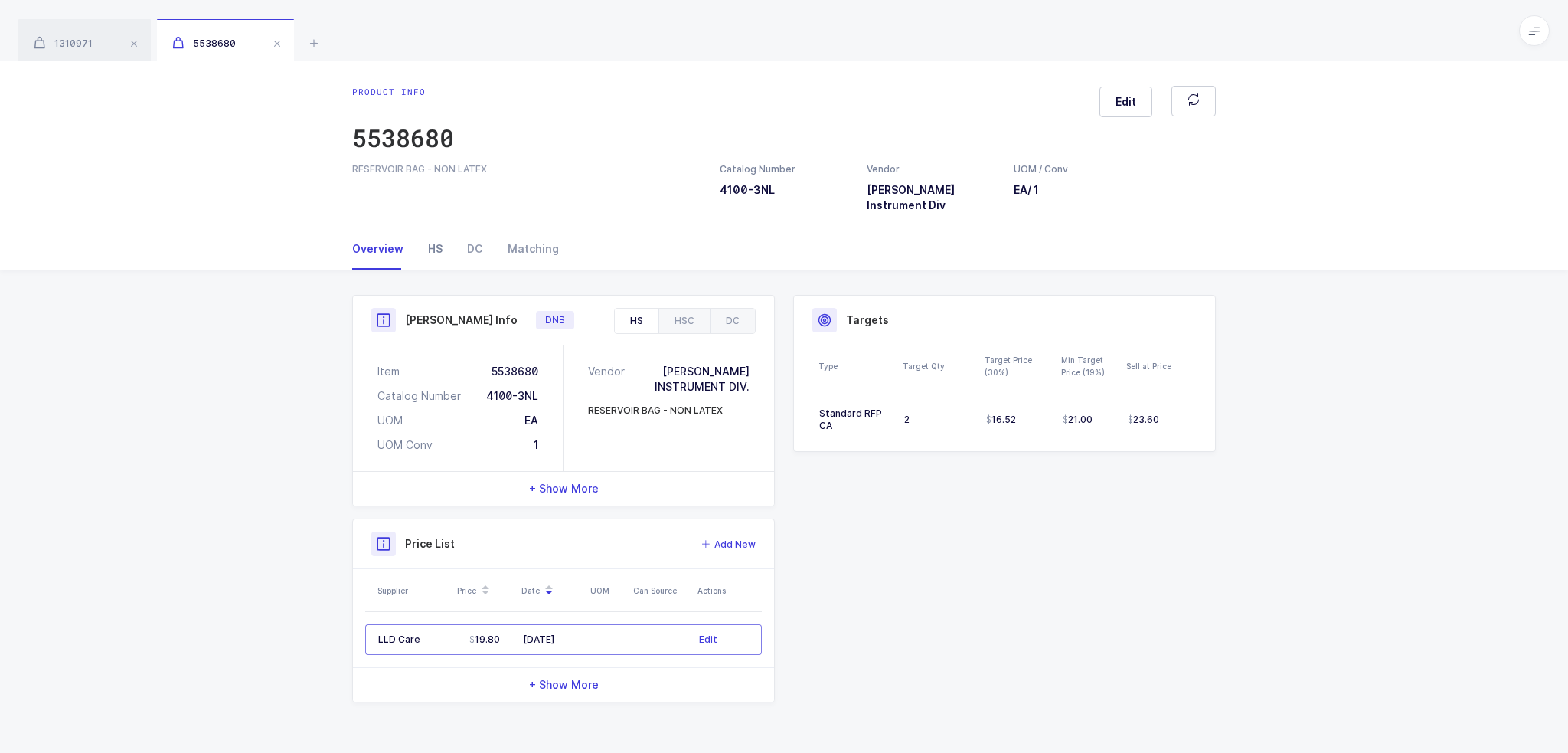
click at [435, 235] on div "HS" at bounding box center [434, 249] width 39 height 41
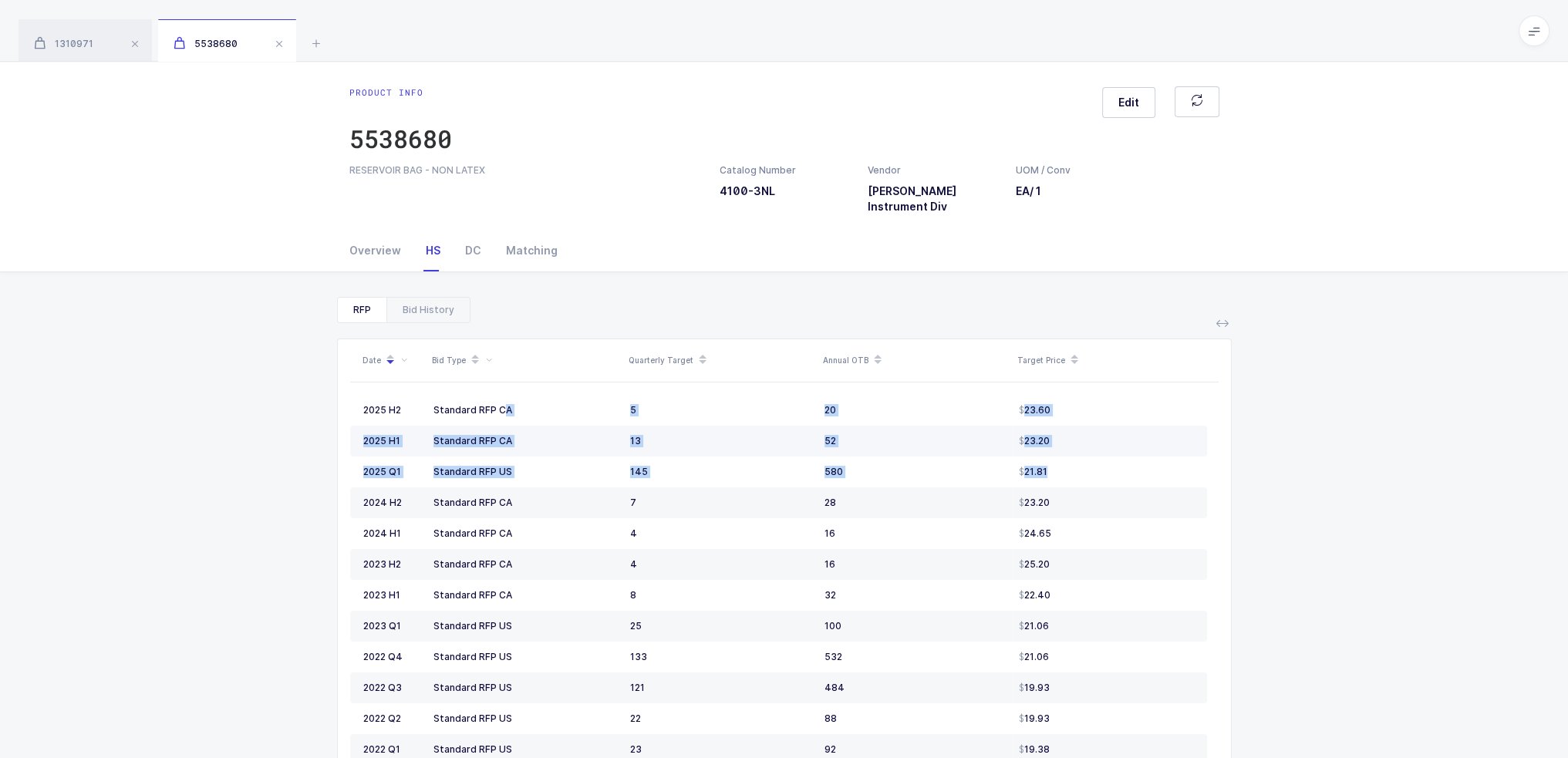
drag, startPoint x: 447, startPoint y: 393, endPoint x: 802, endPoint y: 419, distance: 356.0
click at [1056, 452] on tbody "2025 H2 Standard RFP CA 5 20 23.60 2025 H1 Standard RFP CA 13 52 23.20 2025 Q1 …" at bounding box center [779, 657] width 857 height 524
click at [78, 44] on span "1310971" at bounding box center [63, 43] width 60 height 12
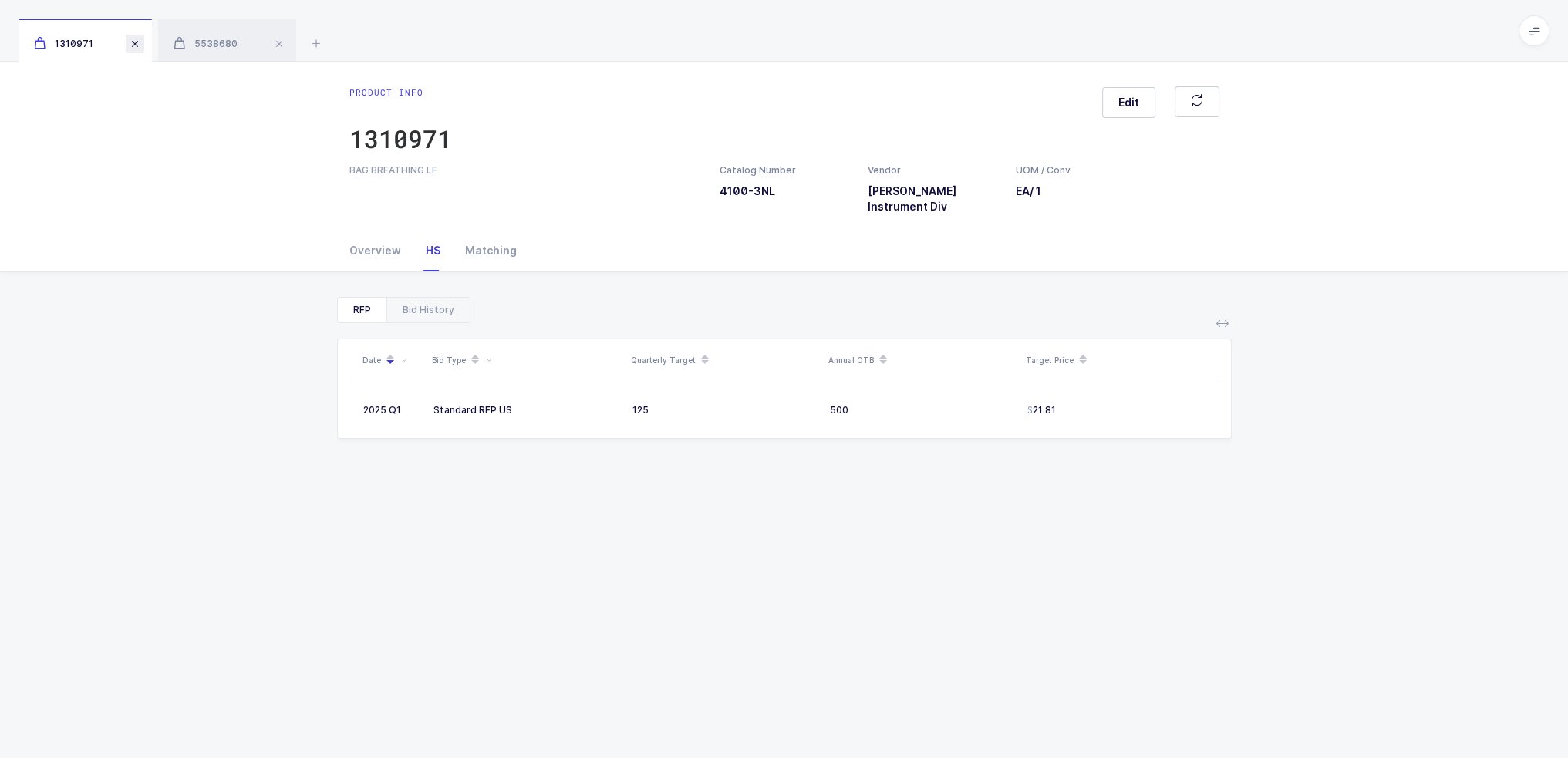
click at [136, 43] on span at bounding box center [135, 43] width 18 height 18
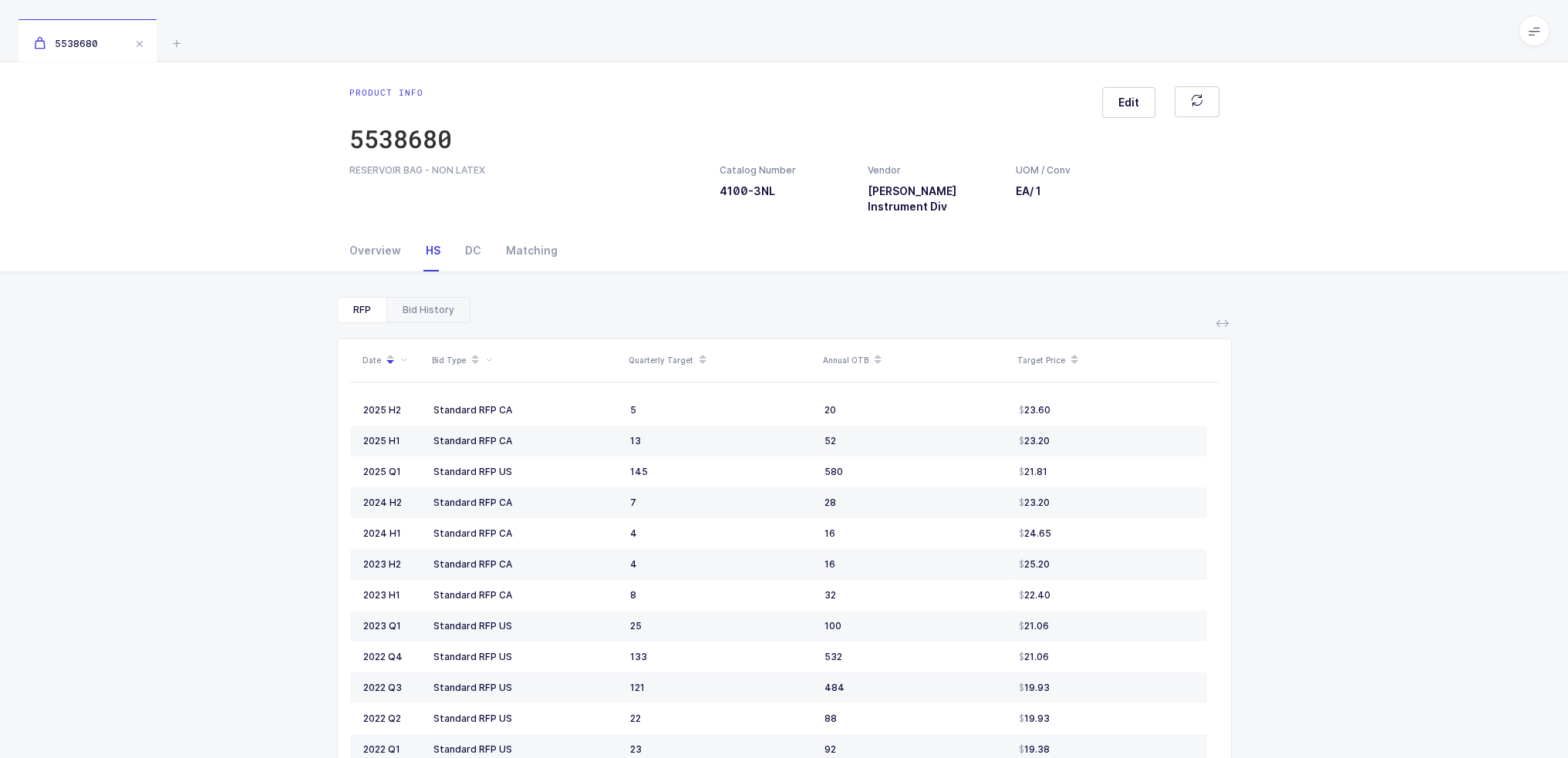
click at [418, 298] on div "Bid History" at bounding box center [428, 310] width 83 height 24
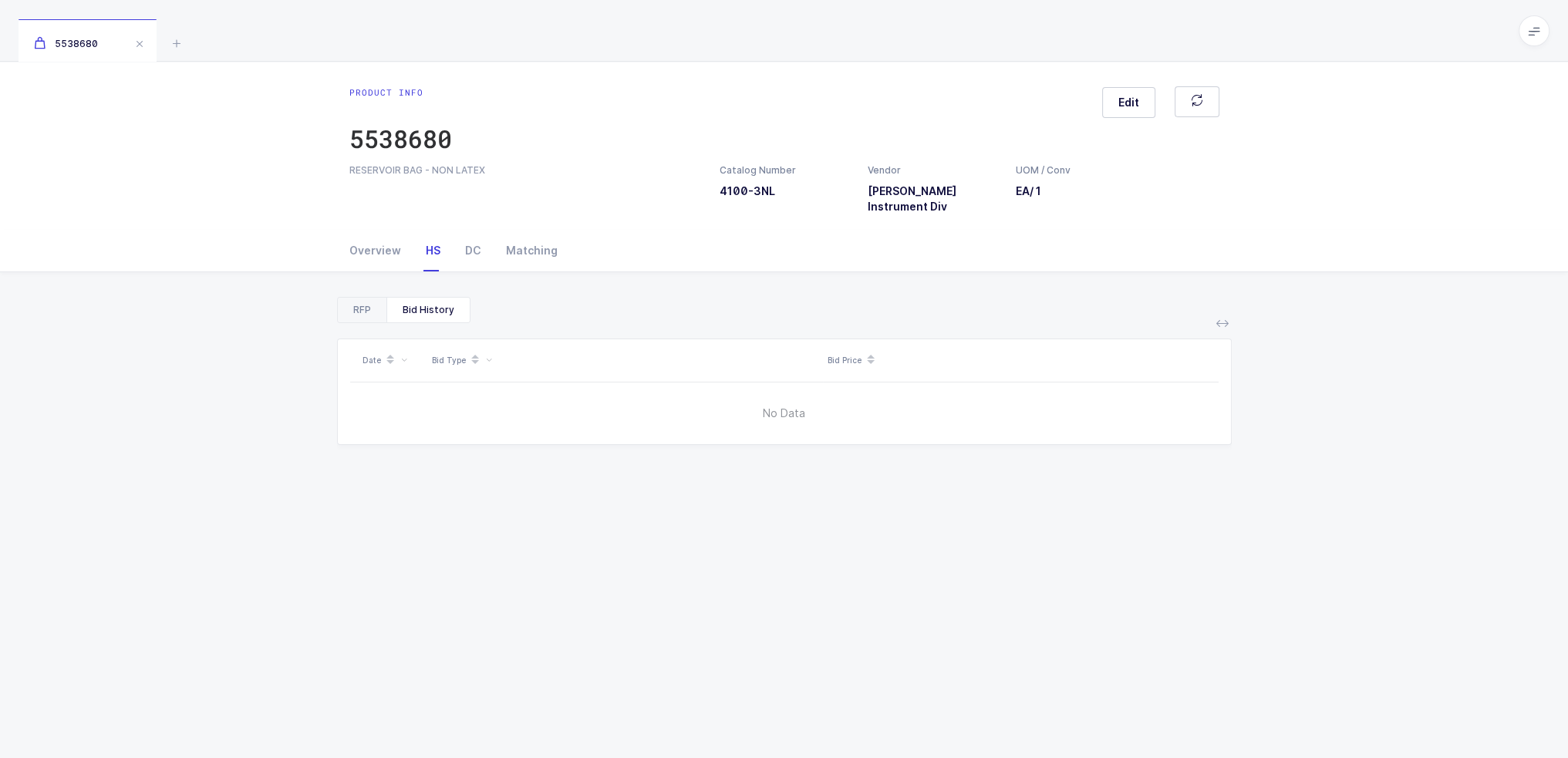
click at [345, 298] on div "RFP" at bounding box center [362, 310] width 49 height 24
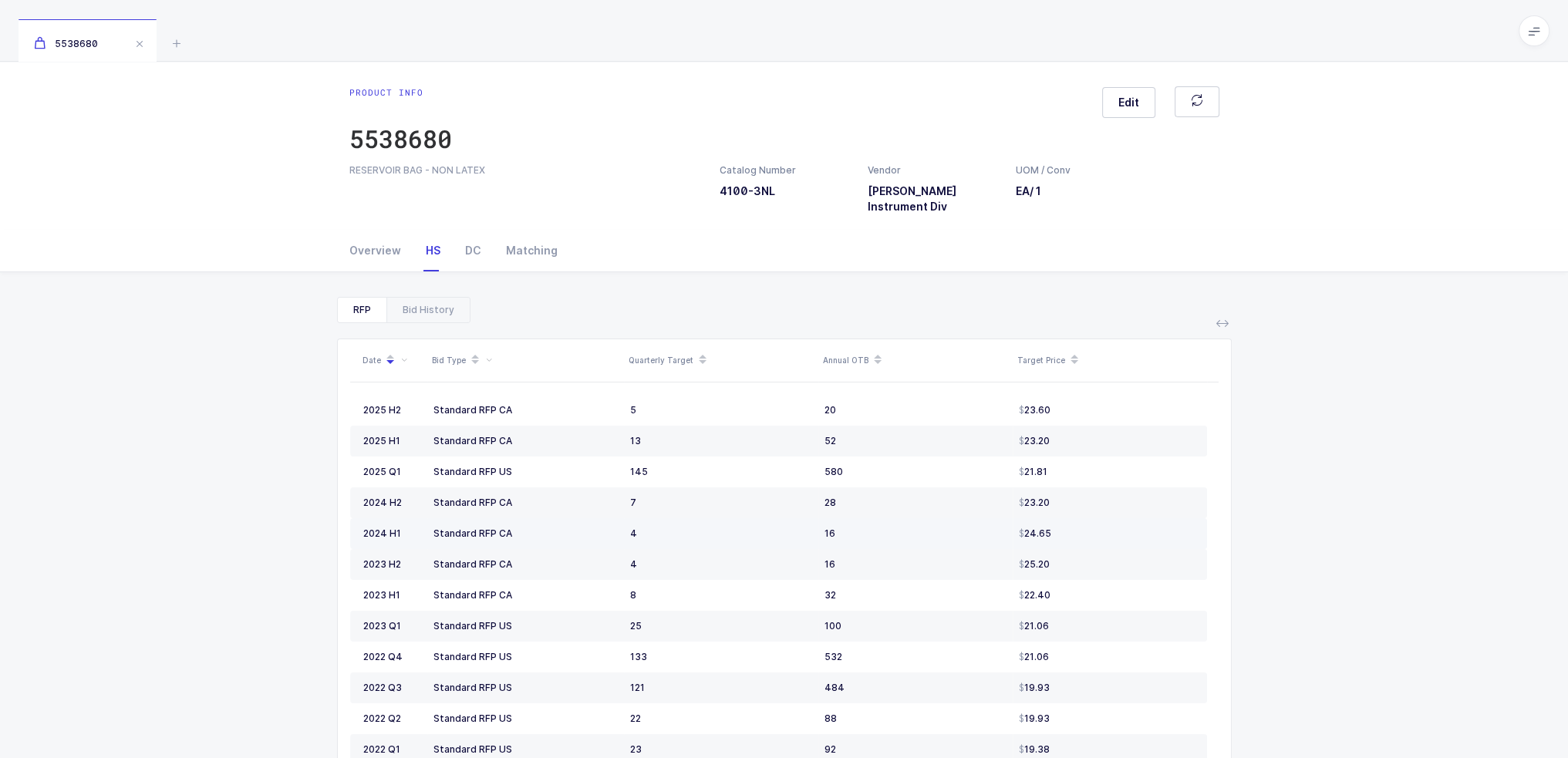
drag, startPoint x: 407, startPoint y: 393, endPoint x: 1047, endPoint y: 527, distance: 653.9
click at [1047, 527] on tbody "2025 H2 Standard RFP CA 5 20 23.60 2025 H1 Standard RFP CA 13 52 23.20 2025 Q1 …" at bounding box center [779, 657] width 857 height 524
click at [1049, 528] on td "24.65" at bounding box center [1110, 533] width 195 height 31
click at [387, 235] on div "Overview" at bounding box center [381, 251] width 64 height 42
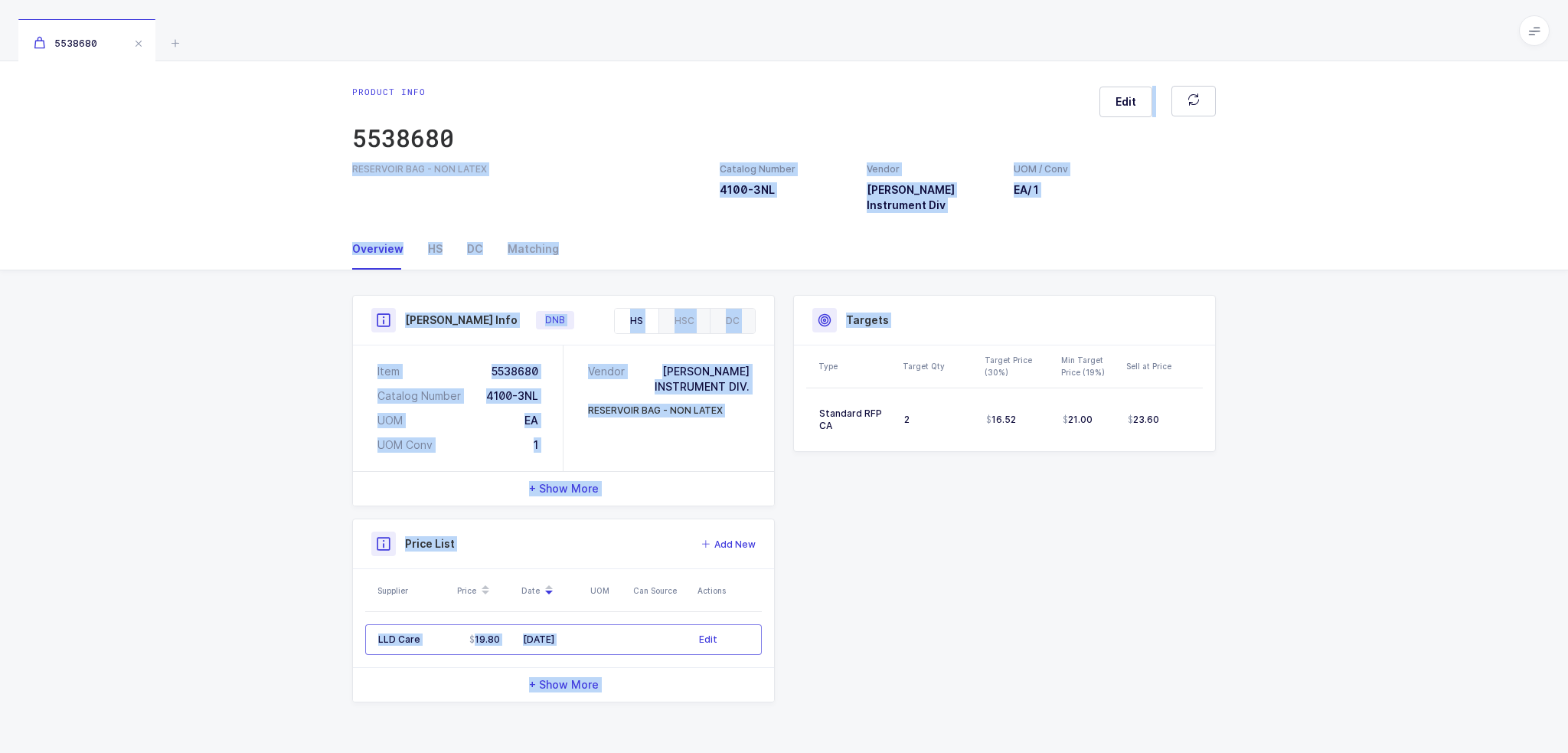
drag, startPoint x: 974, startPoint y: 631, endPoint x: 843, endPoint y: 70, distance: 576.1
click at [843, 74] on div "Product info 5538680 Edit RESERVOIR BAG - NON LATEX Catalog Number 4100-3NL Ven…" at bounding box center [784, 407] width 1568 height 692
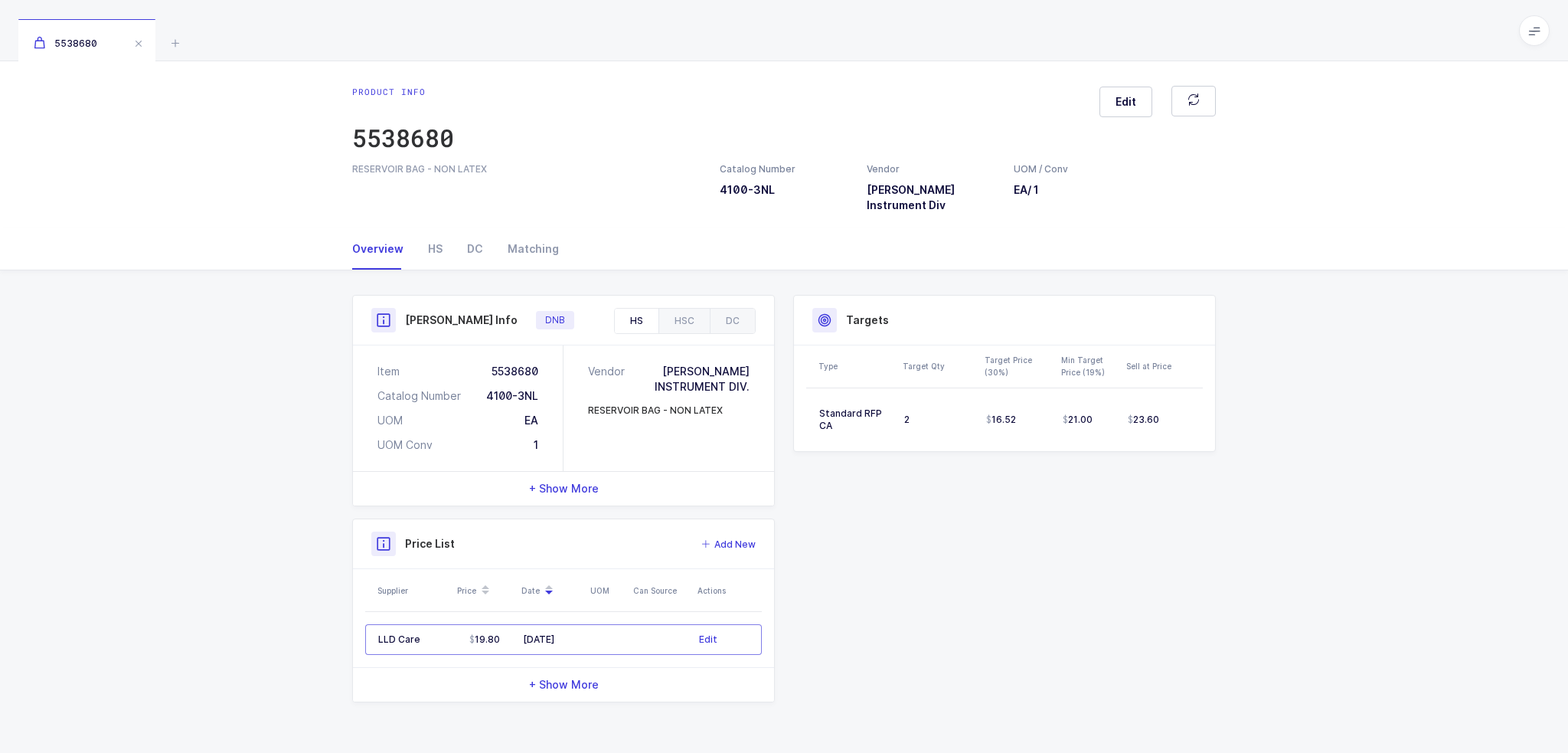
click at [843, 64] on div "Product info 5538680 Edit RESERVOIR BAG - NON LATEX Catalog Number 4100-3NL Ven…" at bounding box center [784, 145] width 1568 height 167
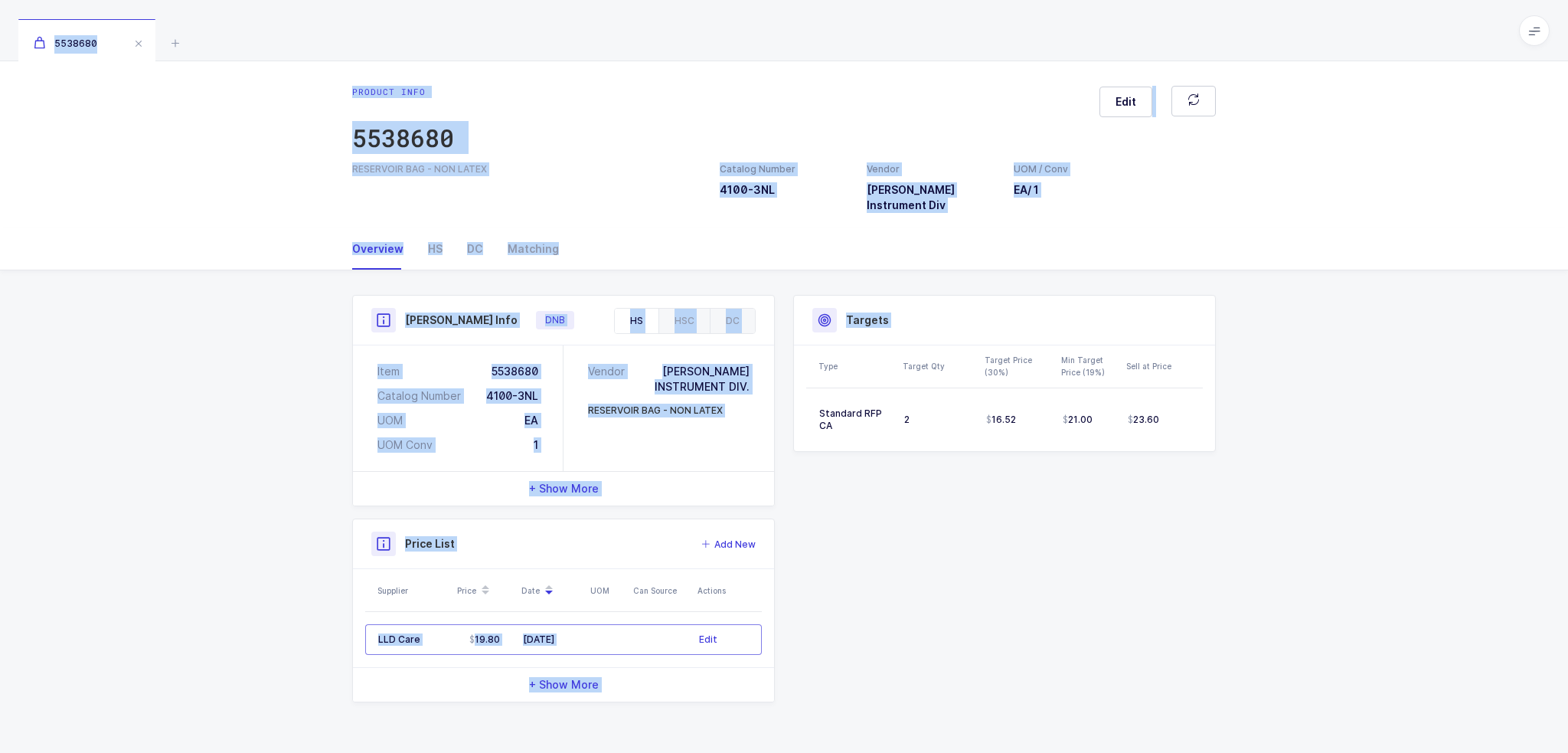
drag, startPoint x: 849, startPoint y: 39, endPoint x: 1244, endPoint y: 667, distance: 741.9
click at [1243, 667] on div "5538680 Product info 5538680 Edit RESERVOIR BAG - NON LATEX Catalog Number 4100…" at bounding box center [784, 376] width 1568 height 753
click at [1244, 667] on div "Product Info Catalog Number 4100-3NL Vendor Porter Instrument Div UOM / Conv EA…" at bounding box center [784, 505] width 1568 height 469
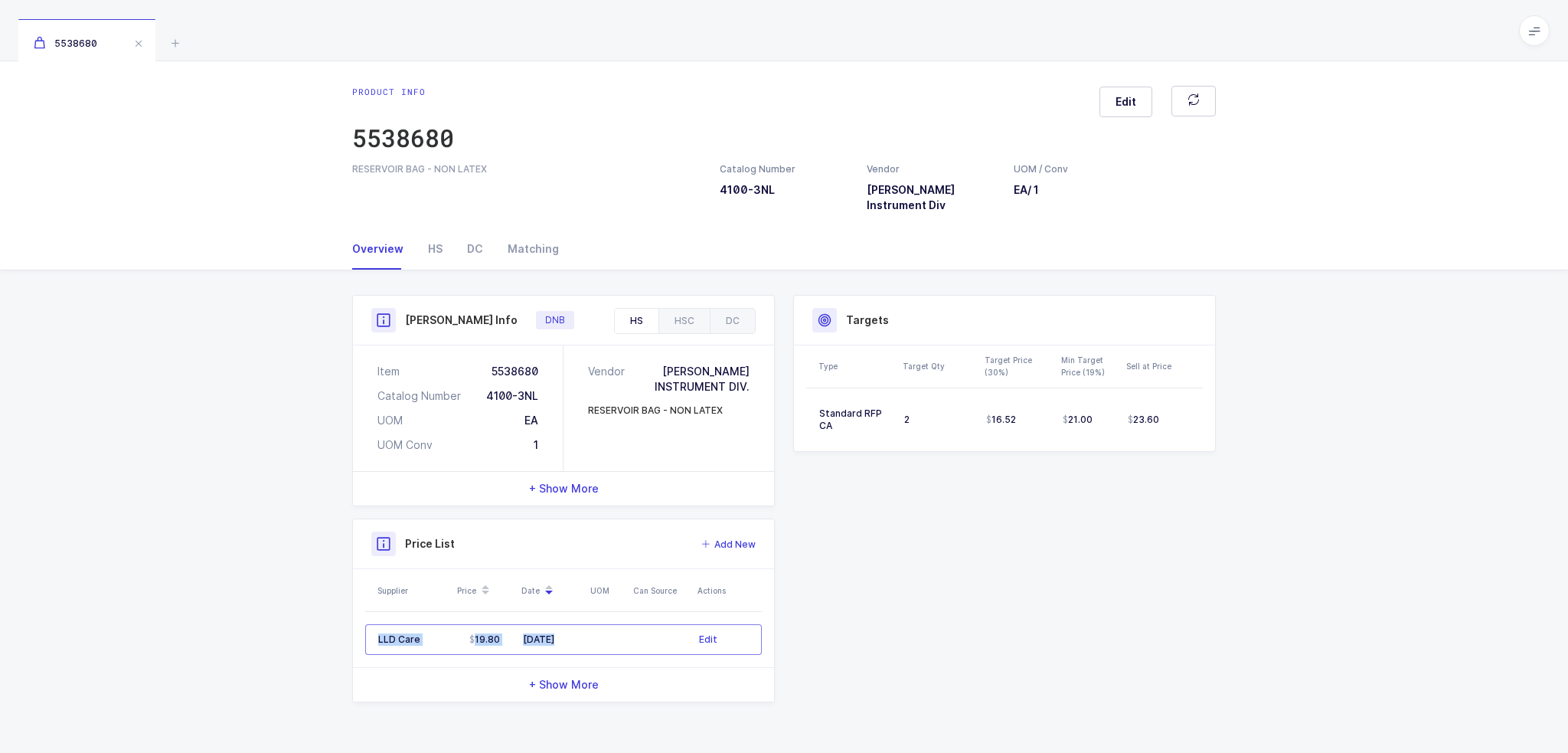
drag, startPoint x: 618, startPoint y: 622, endPoint x: 348, endPoint y: 625, distance: 270.0
click at [348, 625] on div "Product Info Catalog Number 4100-3NL Vendor Porter Instrument Div UOM / Conv EA…" at bounding box center [563, 498] width 441 height 408
click at [333, 625] on div "Product Info Catalog Number 4100-3NL Vendor Porter Instrument Div UOM / Conv EA…" at bounding box center [784, 505] width 1568 height 469
click at [680, 309] on div "HSC" at bounding box center [683, 320] width 51 height 24
drag, startPoint x: 649, startPoint y: 421, endPoint x: 607, endPoint y: 151, distance: 273.2
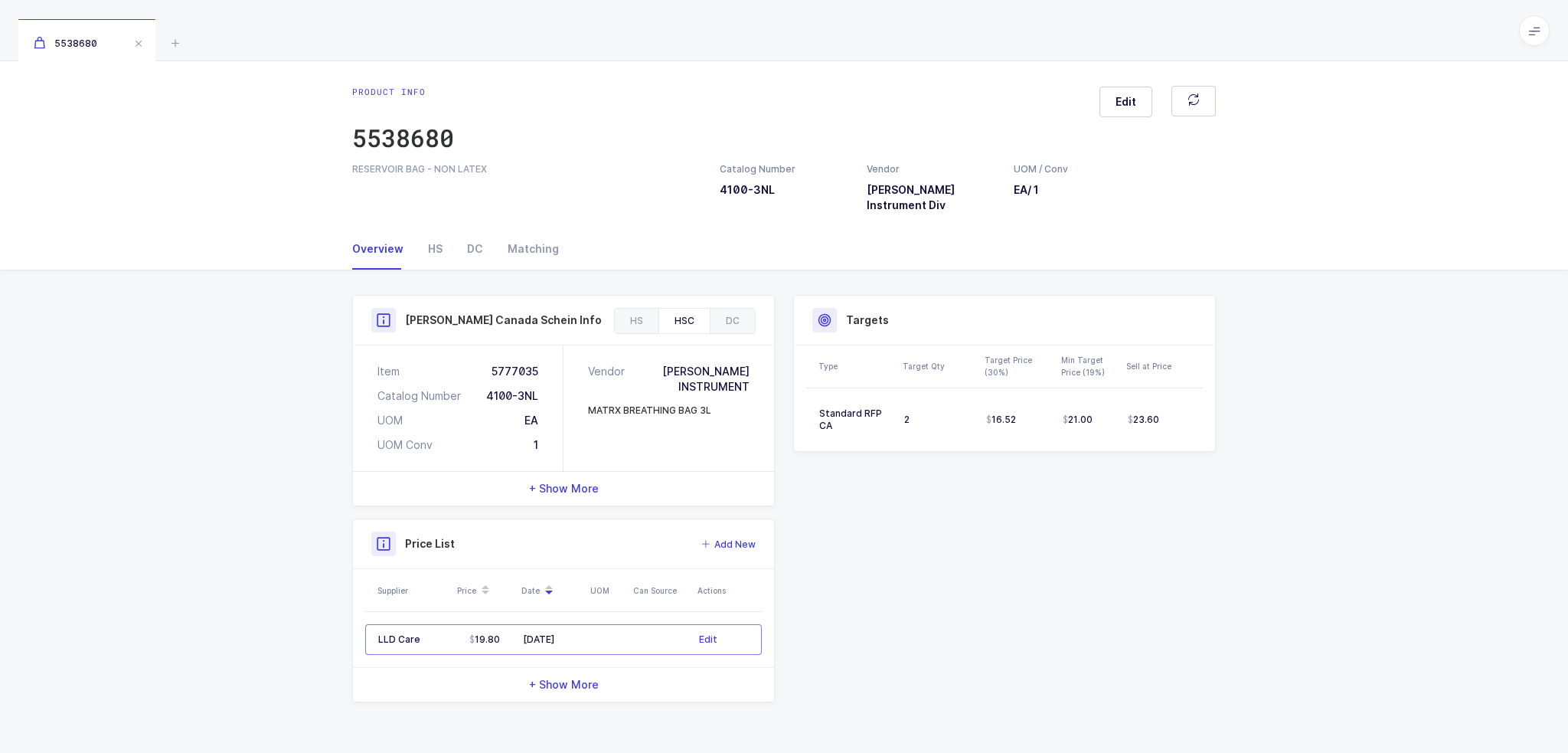
click at [607, 151] on div "Product info 5538680 Edit RESERVOIR BAG - NON LATEX Catalog Number 4100-3NL Ven…" at bounding box center [784, 407] width 1568 height 692
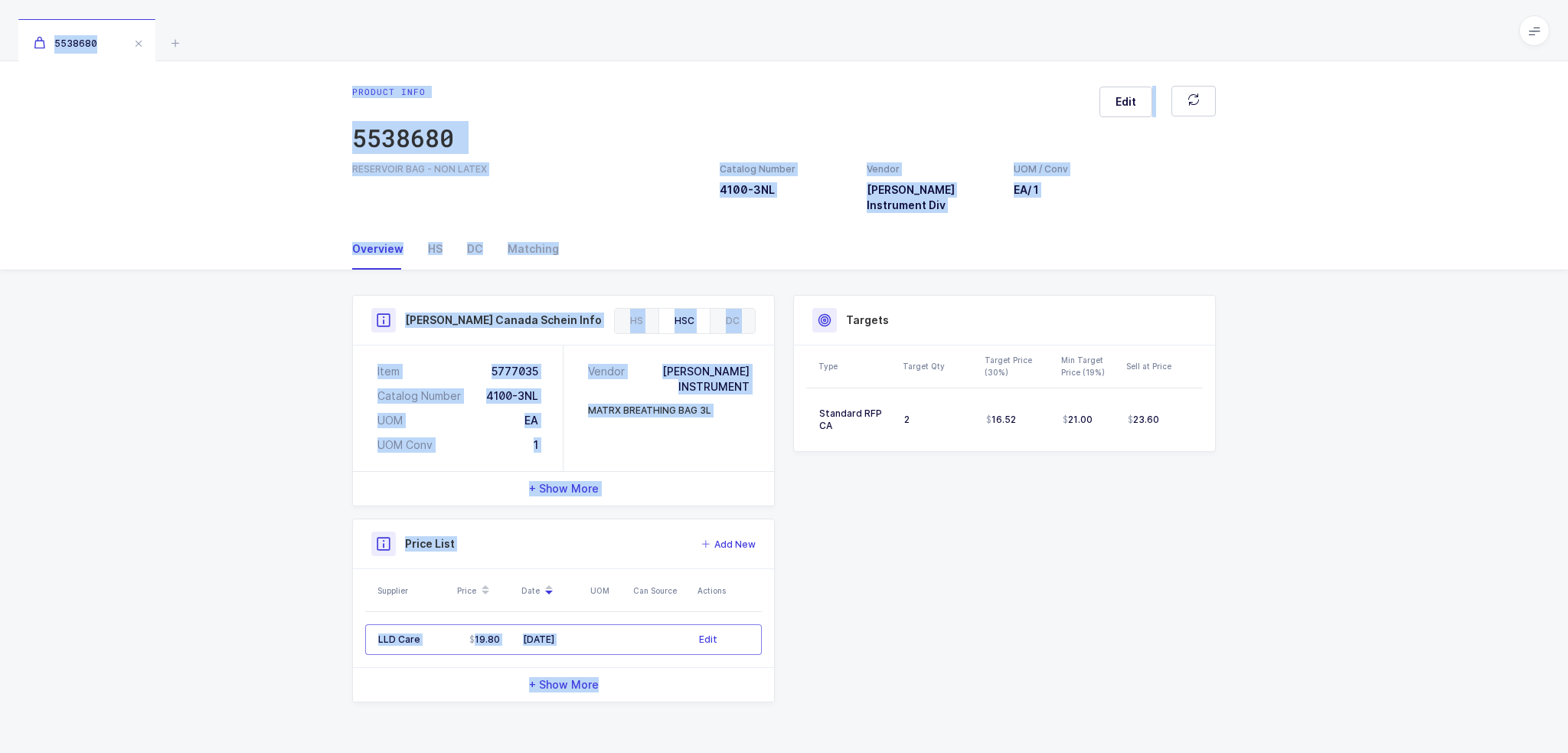
drag, startPoint x: 602, startPoint y: 58, endPoint x: 898, endPoint y: 659, distance: 669.9
click at [898, 659] on div "5538680 Product info 5538680 Edit RESERVOIR BAG - NON LATEX Catalog Number 4100…" at bounding box center [784, 376] width 1568 height 753
click at [898, 659] on div "Product Info Catalog Number 4100-3NL Vendor Porter Instrument Div UOM / Conv EA…" at bounding box center [783, 498] width 882 height 408
drag, startPoint x: 900, startPoint y: 686, endPoint x: 719, endPoint y: 24, distance: 686.3
click at [719, 24] on div "5538680 Product info 5538680 Edit RESERVOIR BAG - NON LATEX Catalog Number 4100…" at bounding box center [784, 376] width 1568 height 753
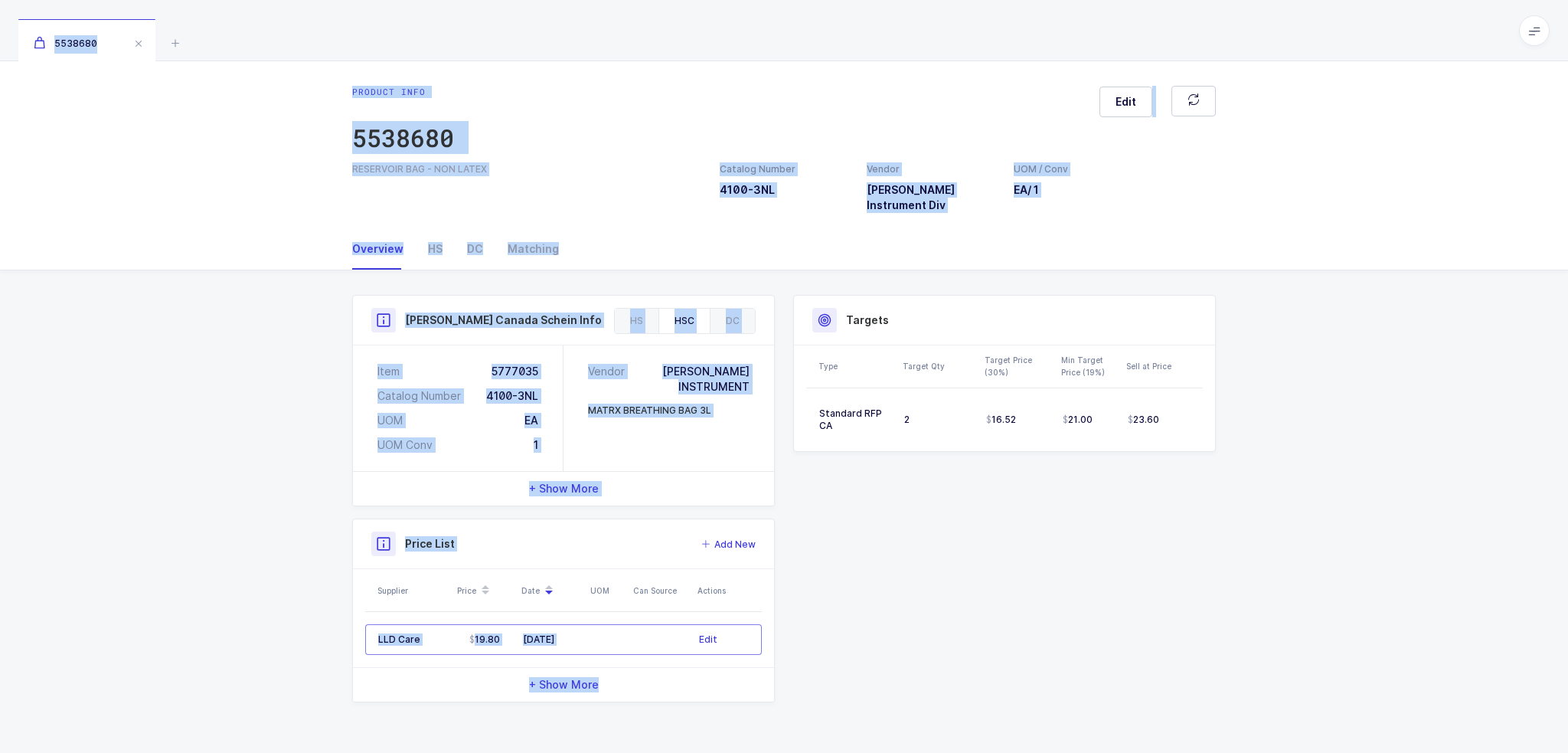
click at [719, 24] on div "5538680" at bounding box center [784, 31] width 1568 height 61
drag, startPoint x: 719, startPoint y: 24, endPoint x: 989, endPoint y: 616, distance: 650.7
click at [989, 606] on div "5538680 Product info 5538680 Edit RESERVOIR BAG - NON LATEX Catalog Number 4100…" at bounding box center [784, 376] width 1568 height 753
click at [989, 625] on div "Product Info Catalog Number 4100-3NL Vendor Porter Instrument Div UOM / Conv EA…" at bounding box center [783, 498] width 882 height 408
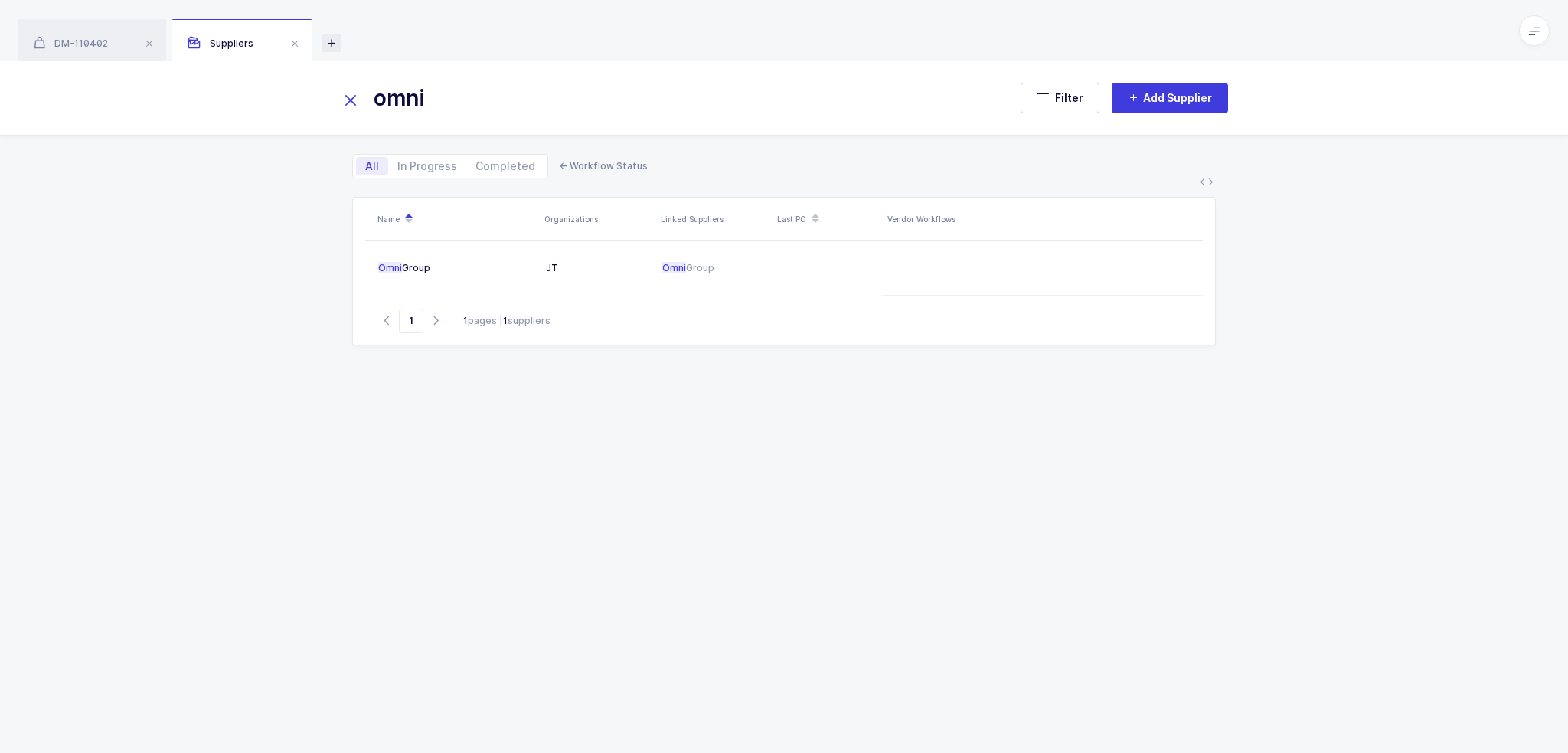
click at [338, 49] on icon at bounding box center [332, 42] width 18 height 18
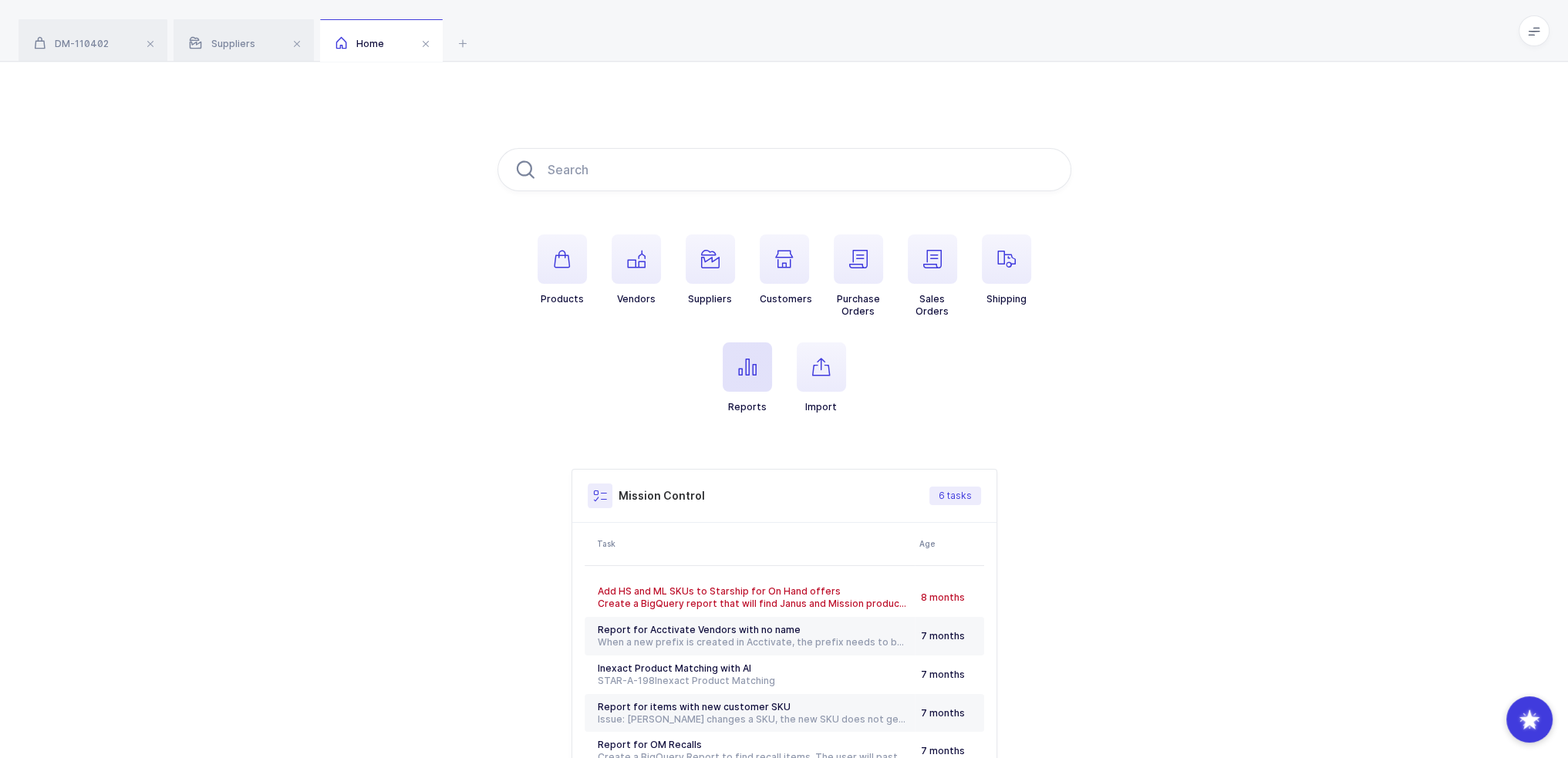
click at [759, 351] on span "button" at bounding box center [747, 367] width 49 height 49
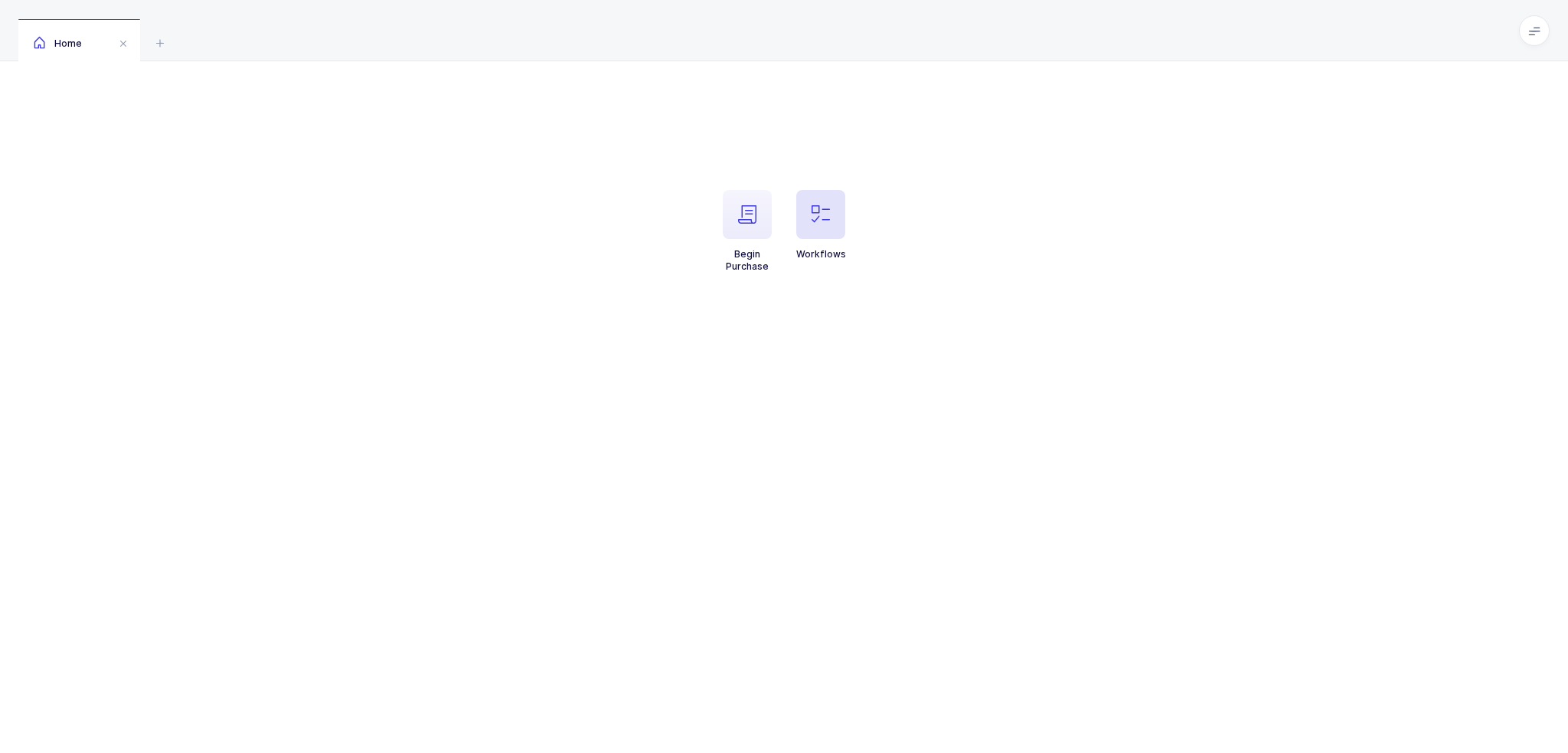
click at [803, 225] on span "button" at bounding box center [821, 214] width 49 height 49
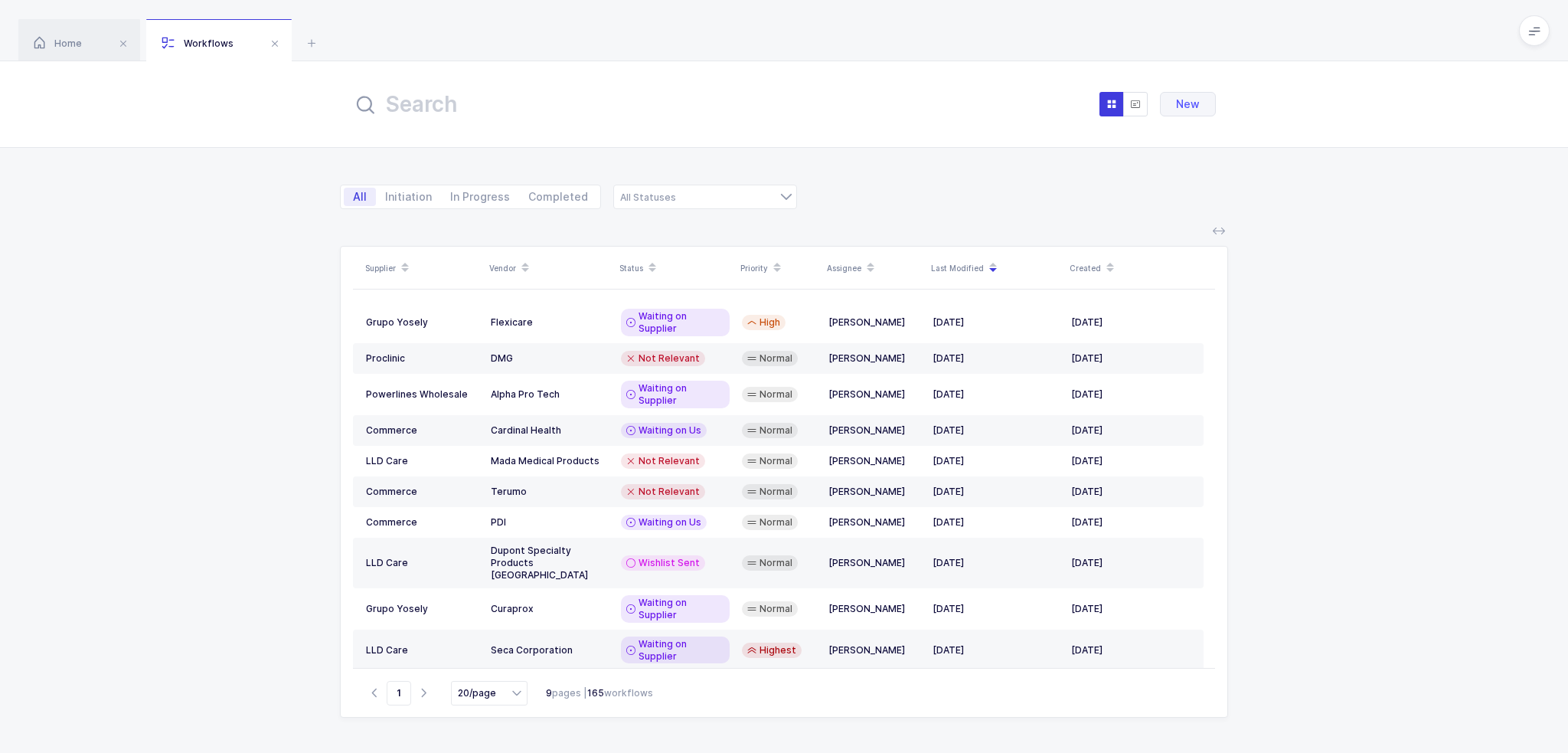
click at [511, 115] on input "text" at bounding box center [521, 103] width 337 height 37
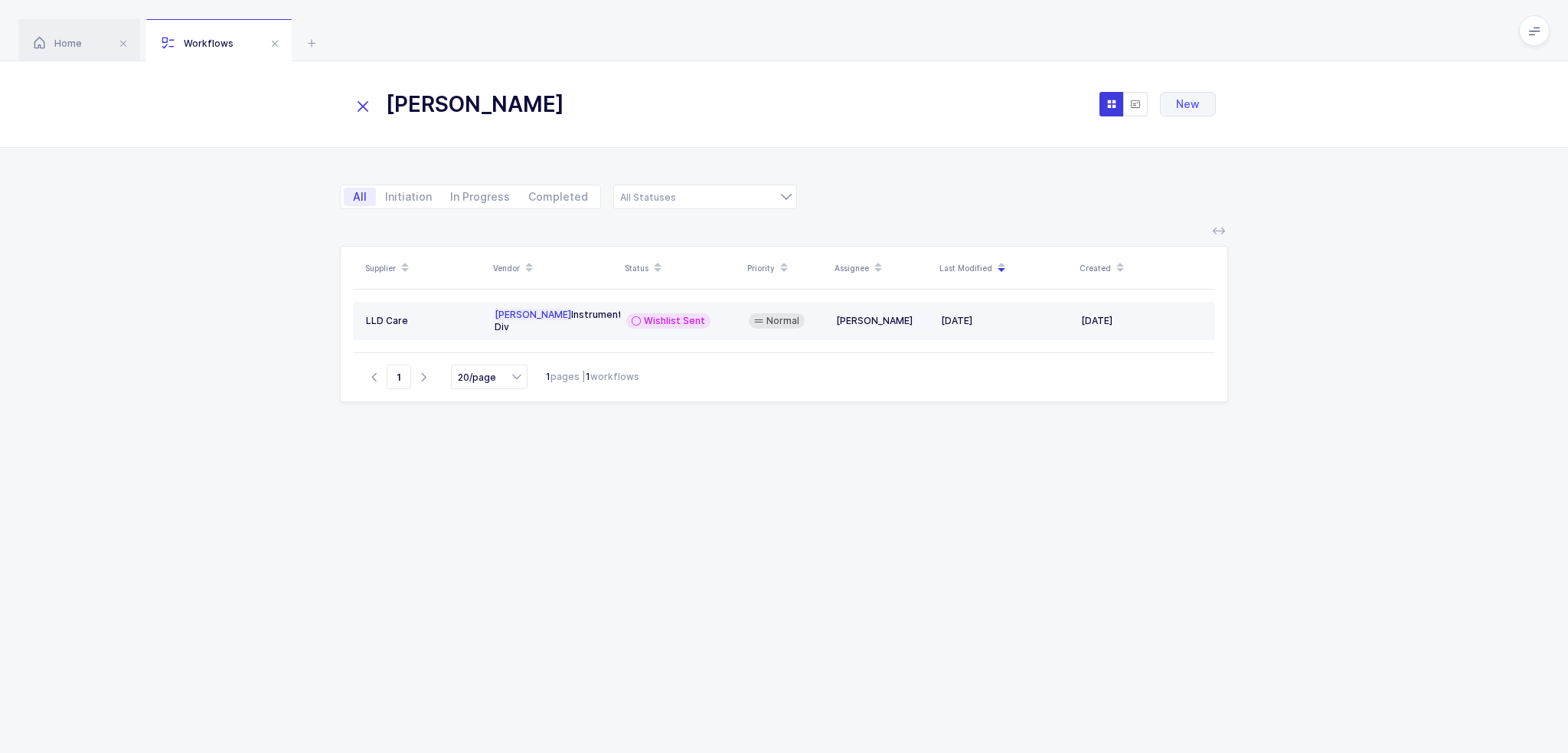
type input "[PERSON_NAME]"
click at [580, 315] on div "[PERSON_NAME] Instrument Div" at bounding box center [554, 320] width 120 height 24
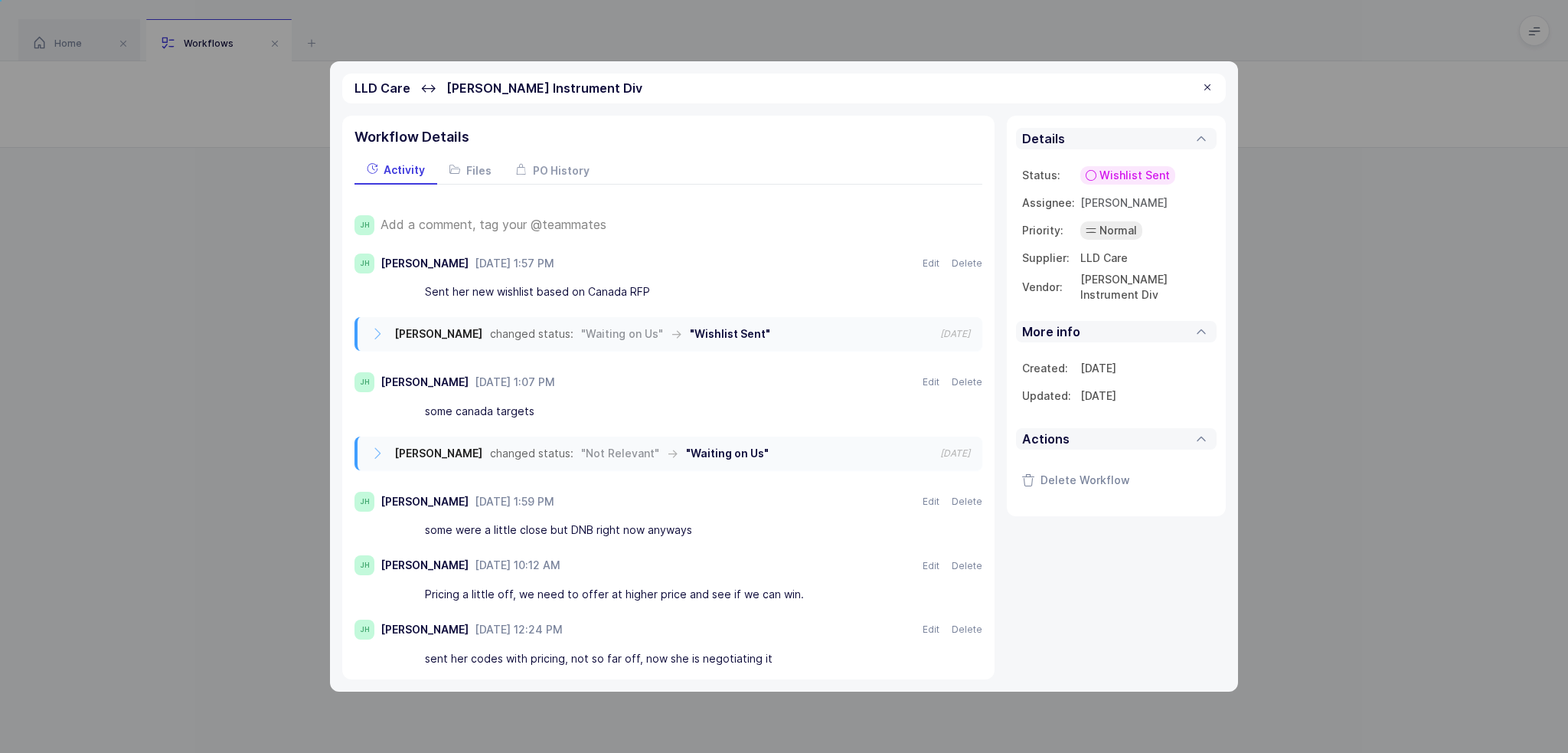
click at [500, 223] on span "Add a comment, tag your @teammates" at bounding box center [493, 224] width 226 height 13
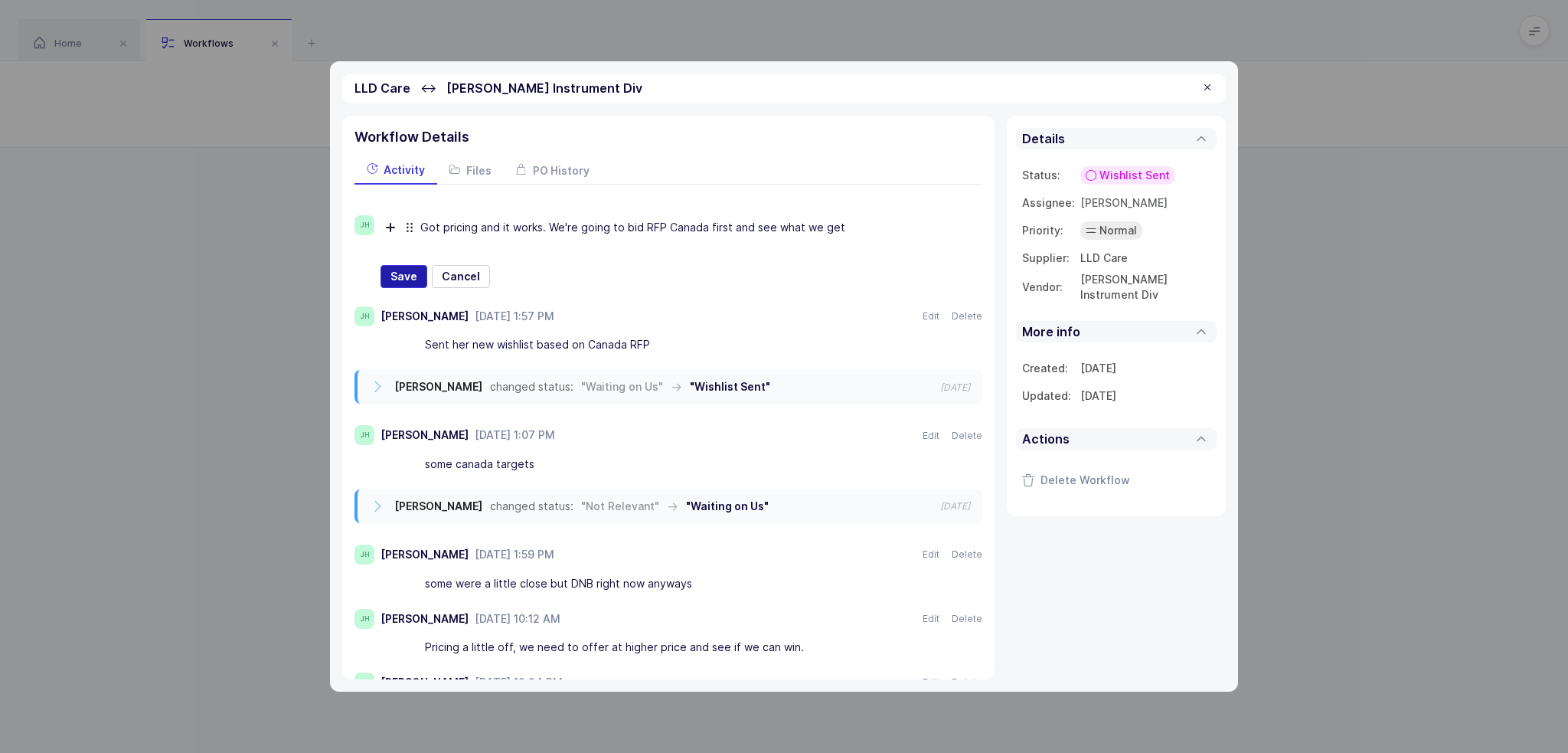
click at [398, 277] on span "Save" at bounding box center [404, 276] width 27 height 15
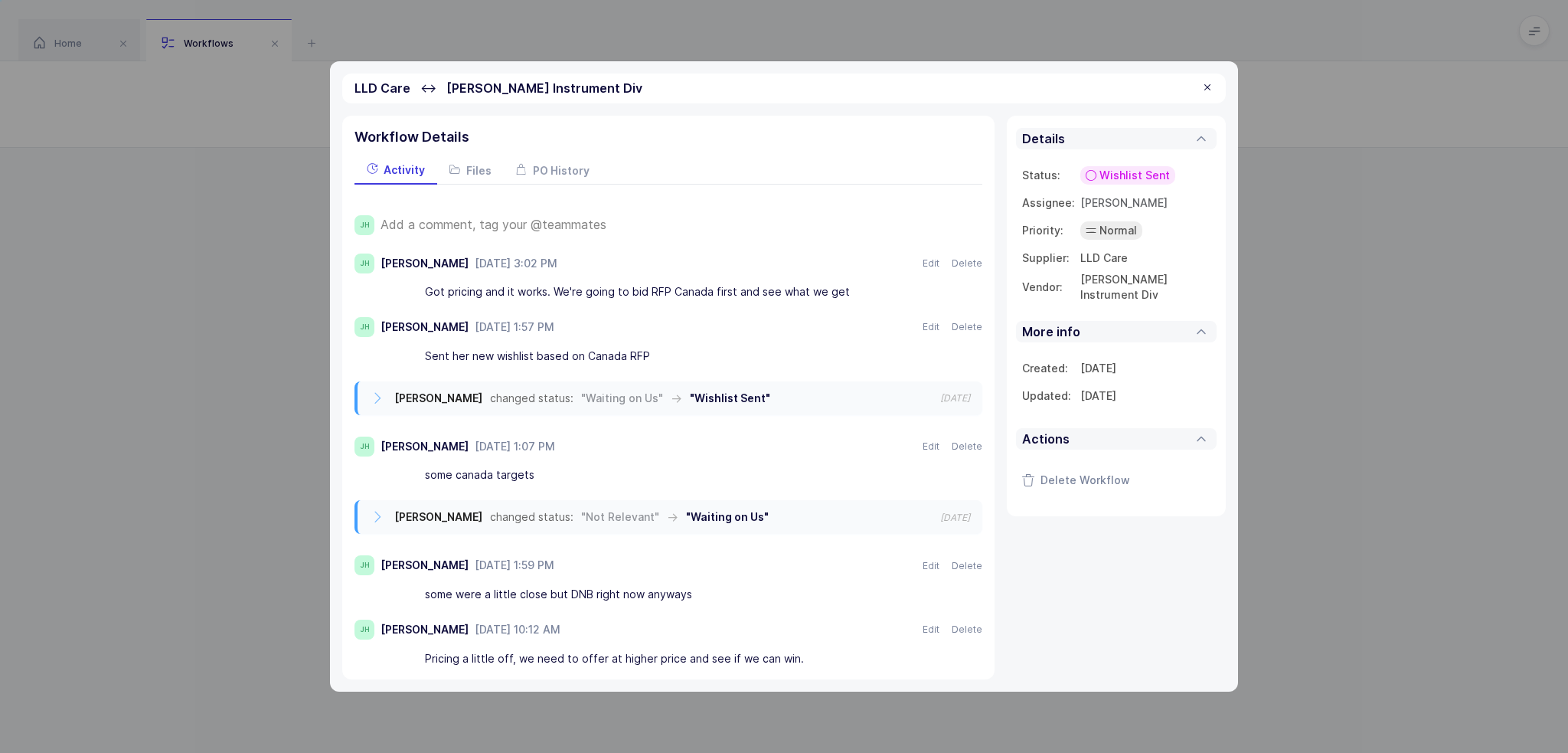
click at [1136, 170] on span "Wishlist Sent" at bounding box center [1135, 175] width 70 height 15
click at [1136, 323] on li "Waiting on Us" at bounding box center [1096, 318] width 148 height 24
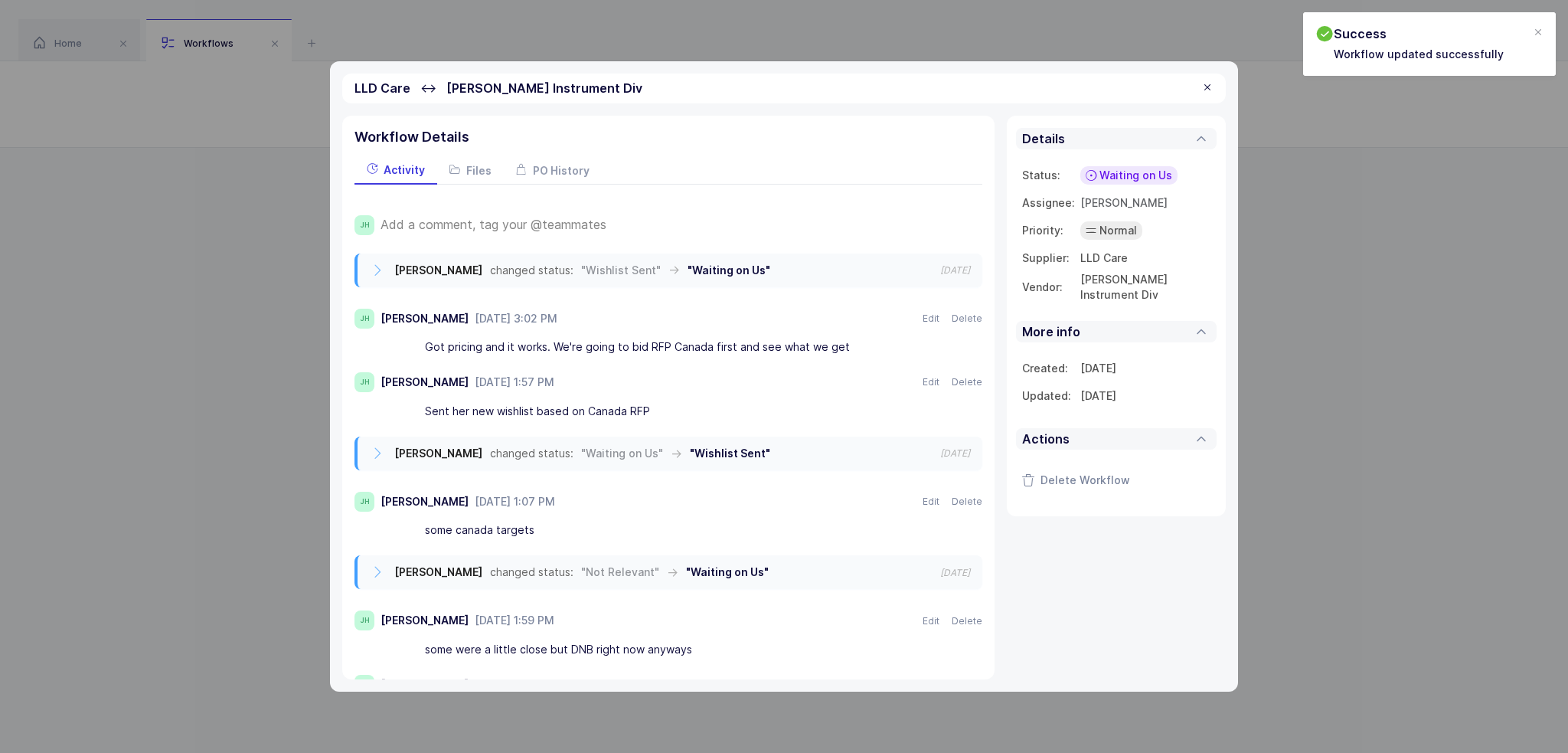
click at [680, 404] on div "Sent her new wishlist based on Canada RFP" at bounding box center [674, 411] width 498 height 26
click at [540, 174] on span "PO History" at bounding box center [561, 170] width 57 height 13
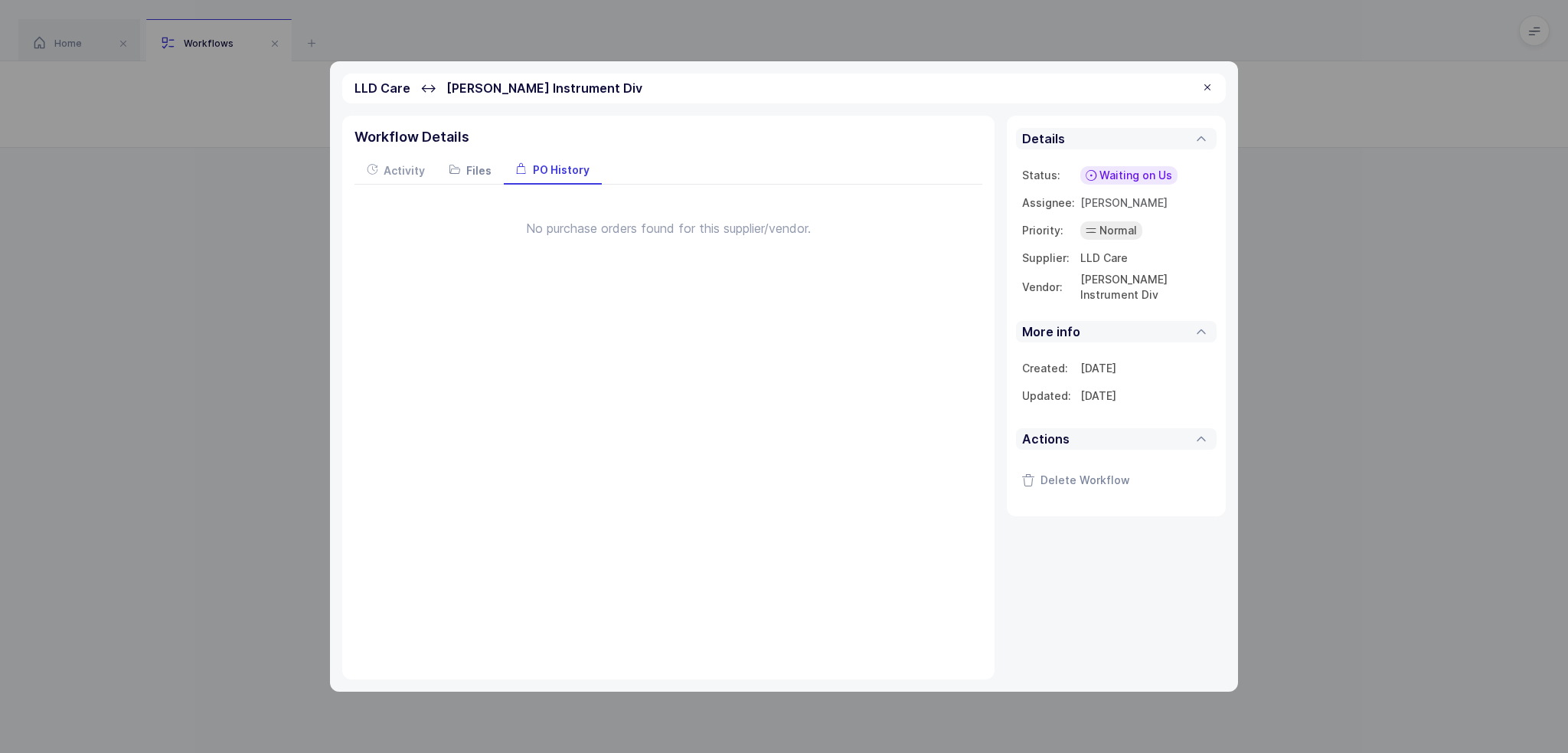
click at [490, 169] on div "Files" at bounding box center [470, 170] width 67 height 28
click at [405, 170] on span "Activity" at bounding box center [405, 170] width 41 height 13
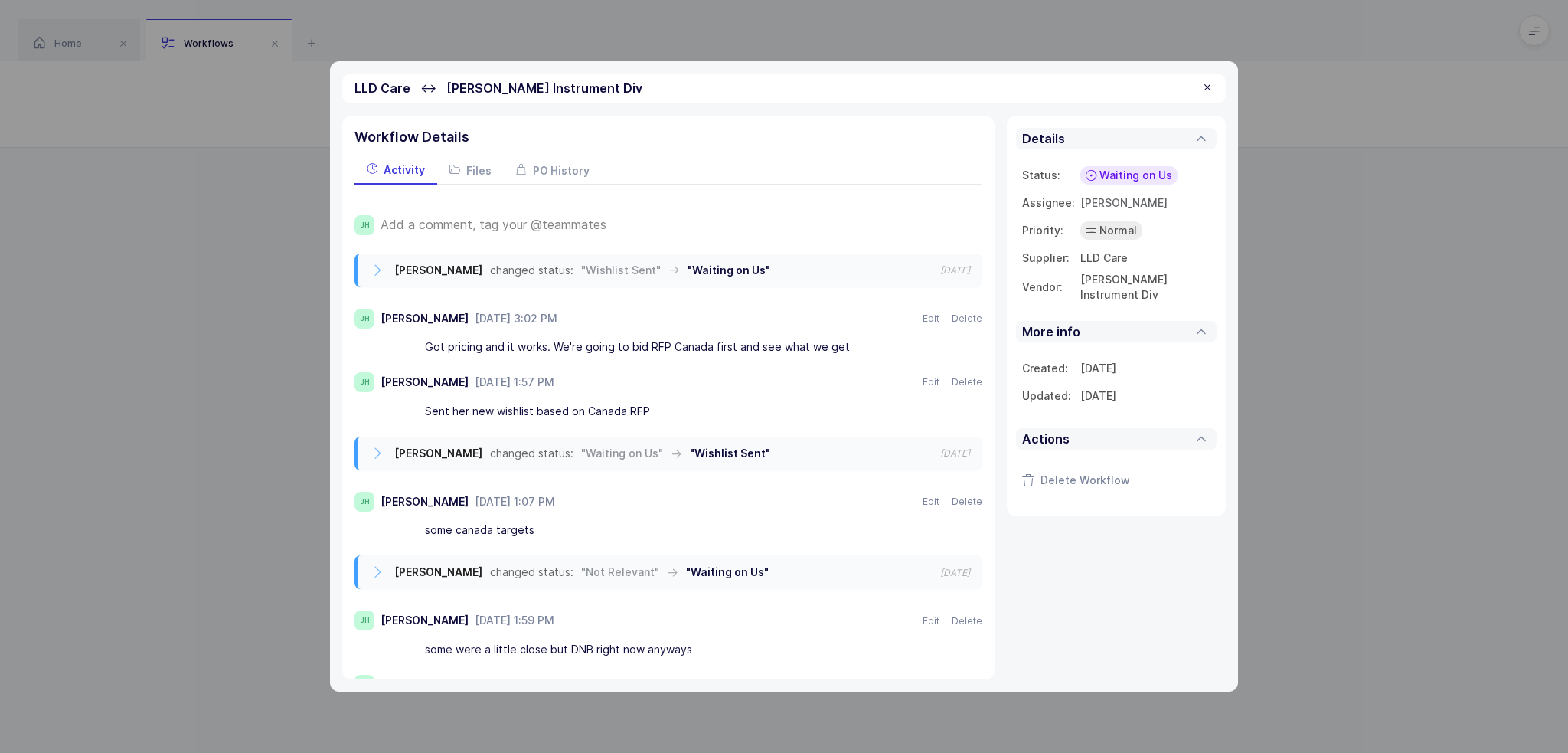
drag, startPoint x: 673, startPoint y: 413, endPoint x: 683, endPoint y: 421, distance: 12.8
click at [683, 421] on div "Sent her new wishlist based on Canada RFP" at bounding box center [674, 411] width 498 height 26
click at [1204, 91] on div at bounding box center [1207, 87] width 13 height 13
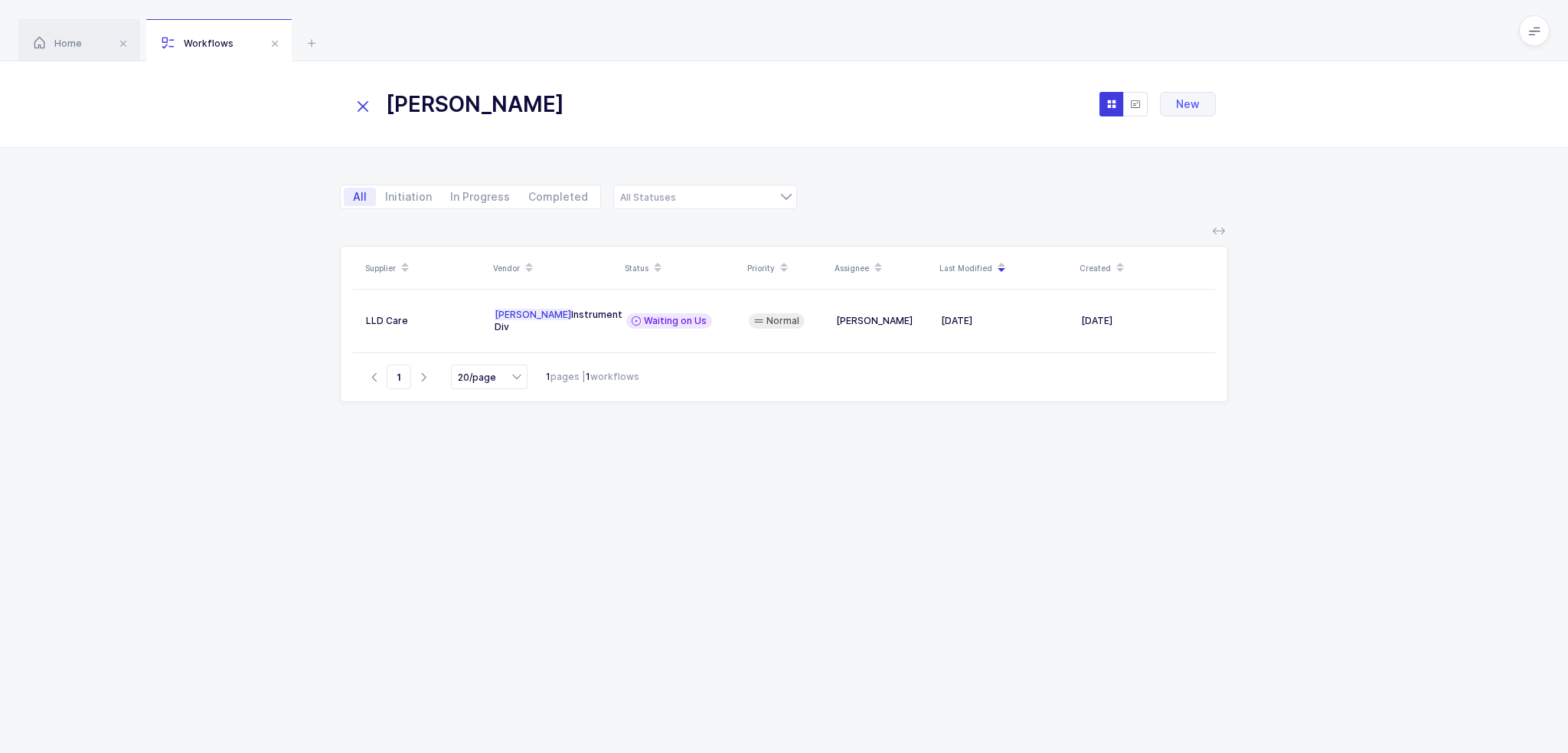
click at [368, 105] on icon at bounding box center [363, 106] width 22 height 22
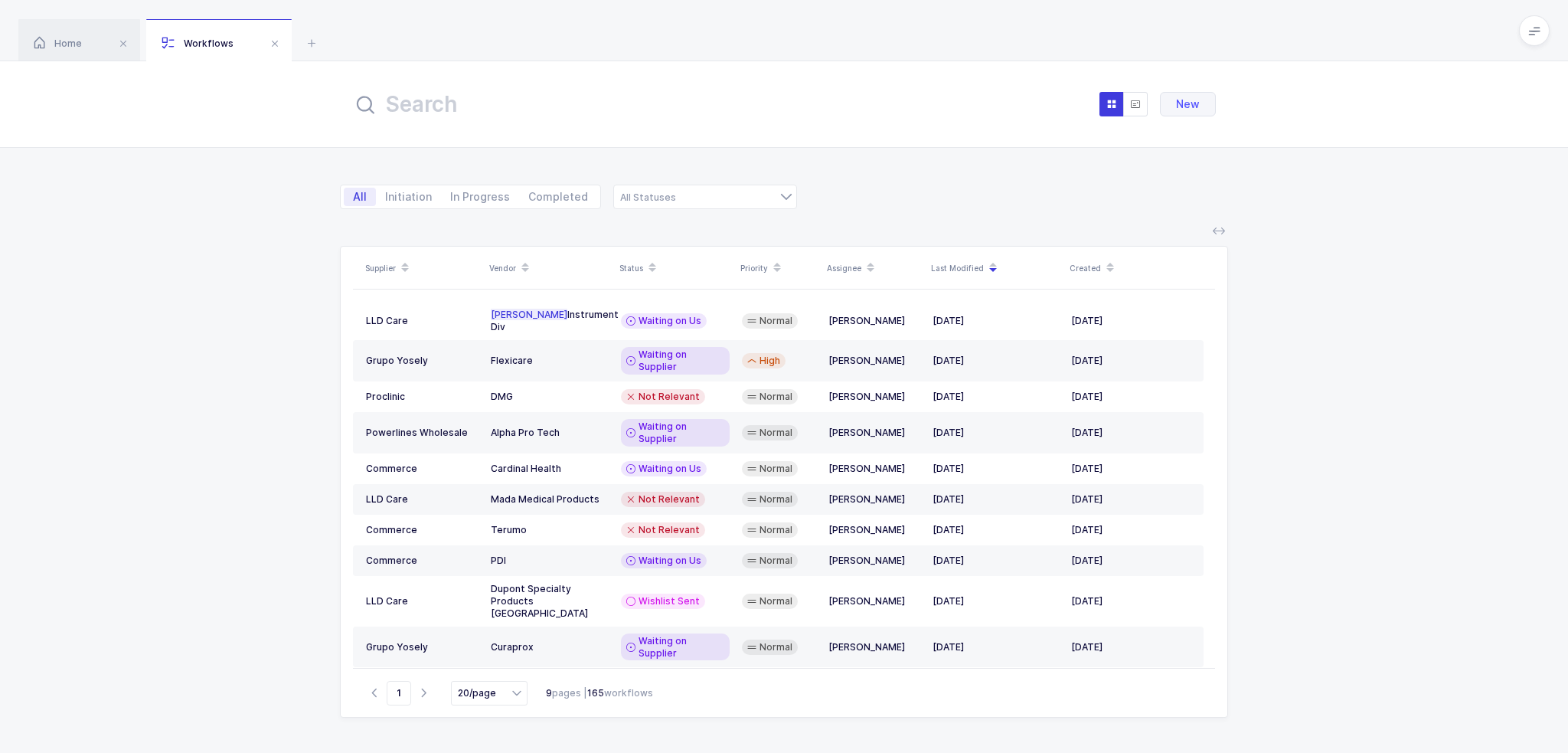
click at [181, 561] on div "Supplier Vendor Status Priority Assignee Last Modified Created LLD Care [PERSON…" at bounding box center [784, 490] width 1568 height 525
click at [236, 191] on div "All Initiation In Progress Completed Supplier Sourcing Wishlist Requested Wishl…" at bounding box center [784, 187] width 1568 height 80
click at [121, 40] on span at bounding box center [123, 43] width 18 height 18
